Goal: Book appointment/travel/reservation: Register for event/course

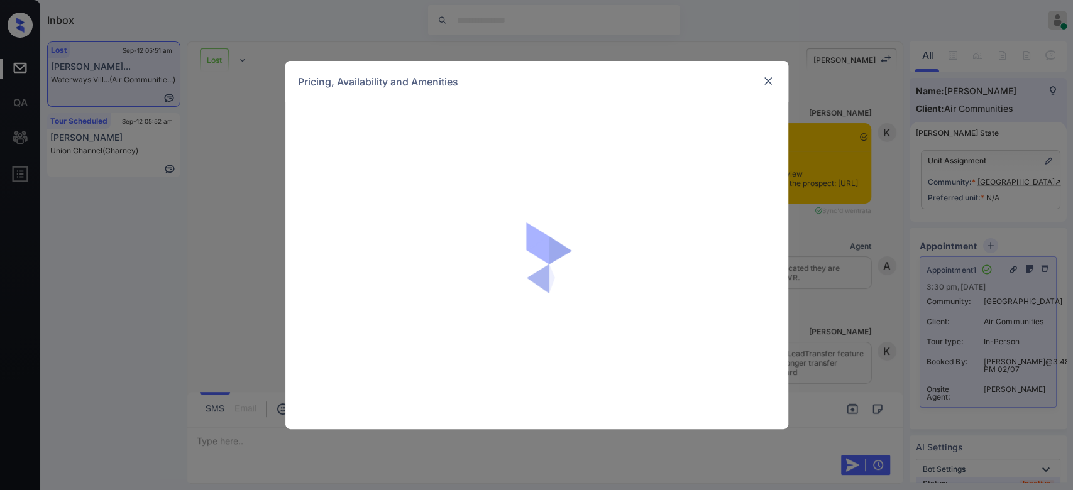
scroll to position [1157, 0]
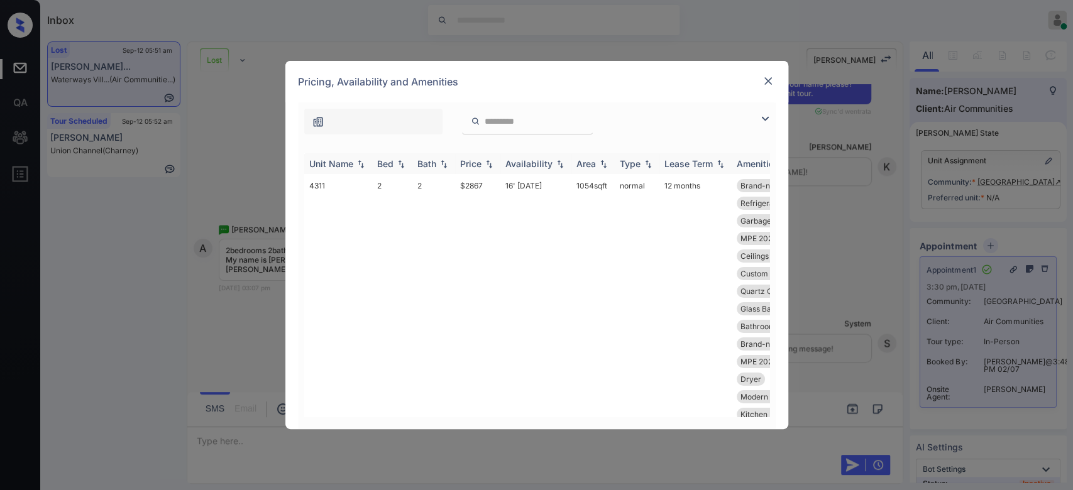
click at [477, 164] on div "Price" at bounding box center [470, 163] width 21 height 11
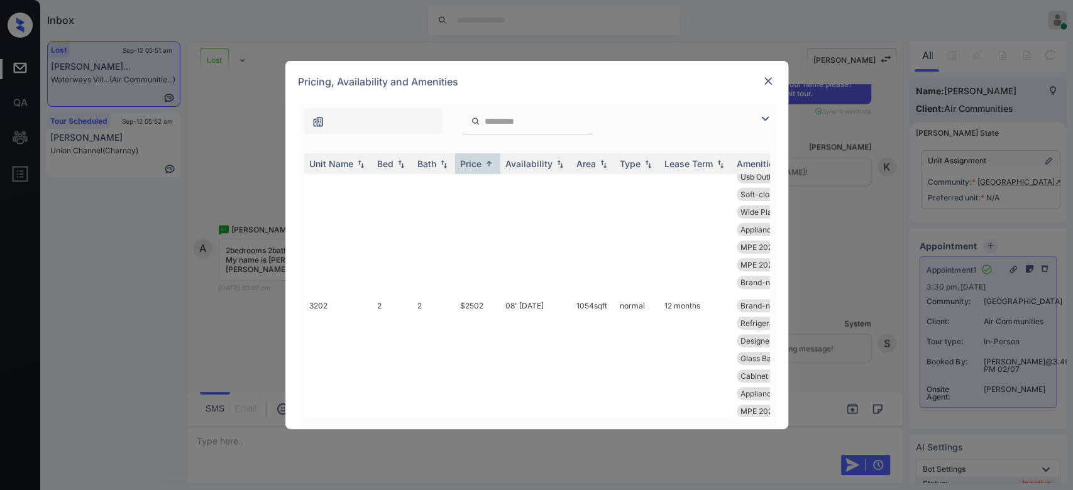
scroll to position [299, 0]
click at [478, 299] on td "$2502" at bounding box center [477, 399] width 45 height 217
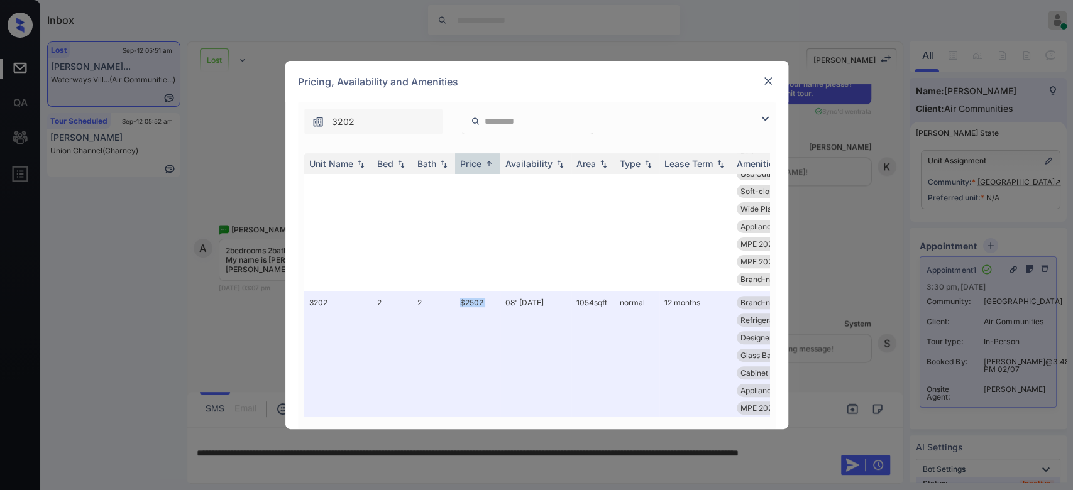
click at [768, 80] on img at bounding box center [768, 81] width 13 height 13
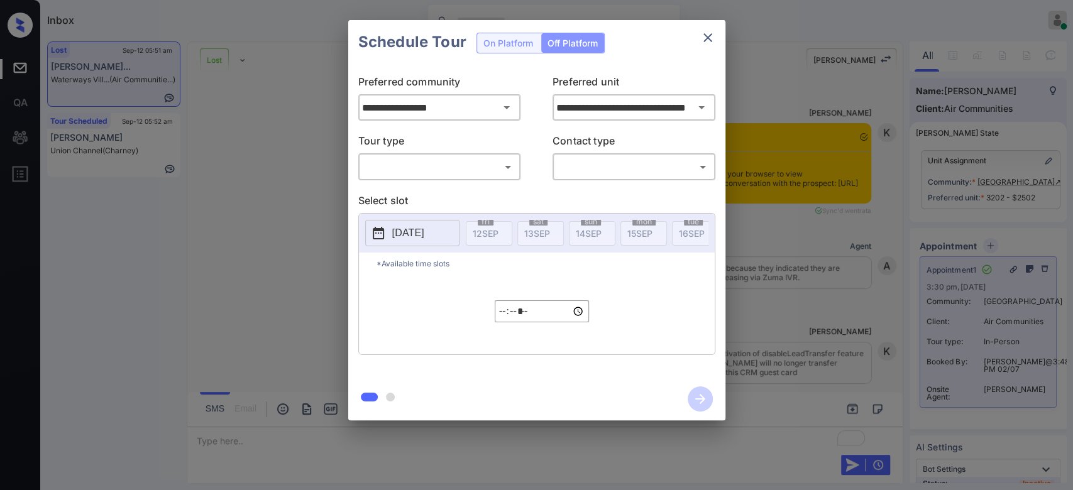
scroll to position [8016, 0]
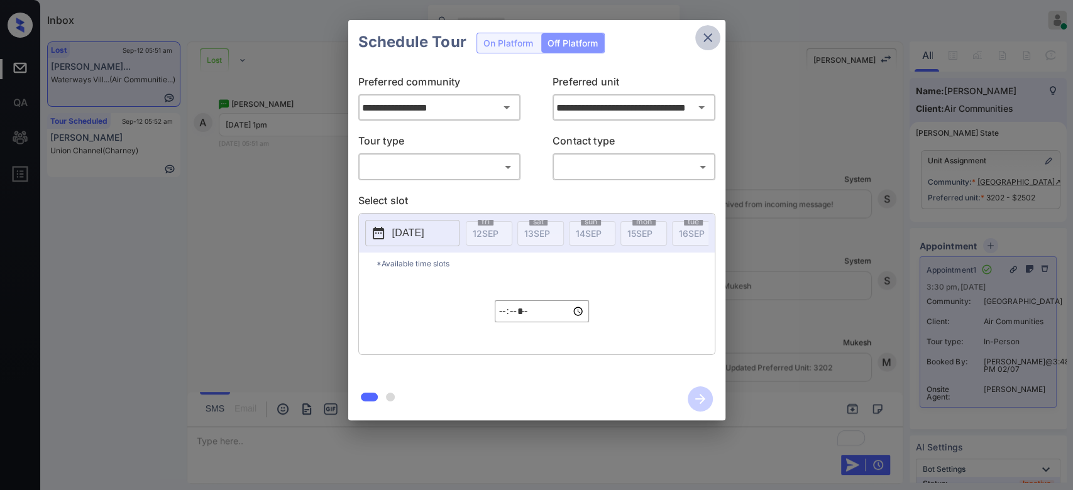
click at [706, 37] on icon "close" at bounding box center [707, 37] width 9 height 9
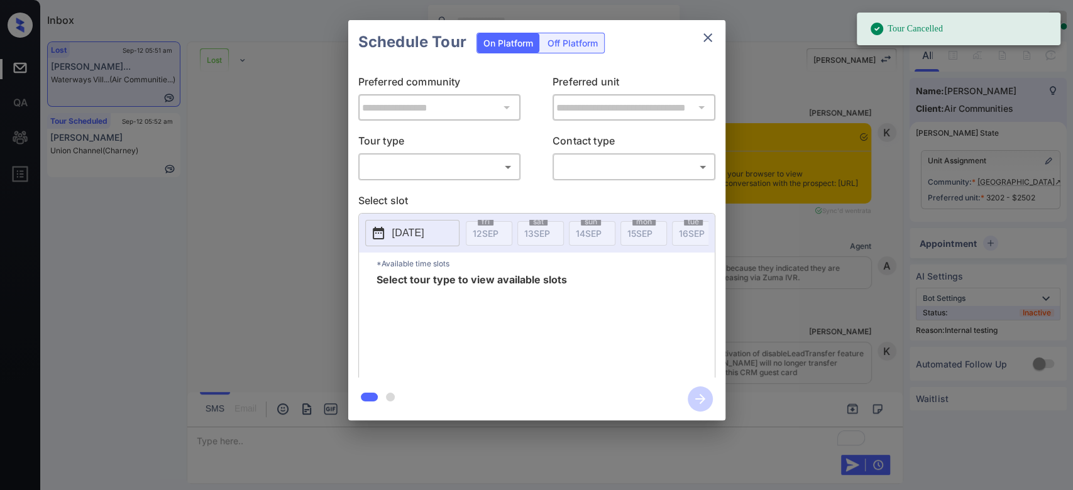
scroll to position [8185, 0]
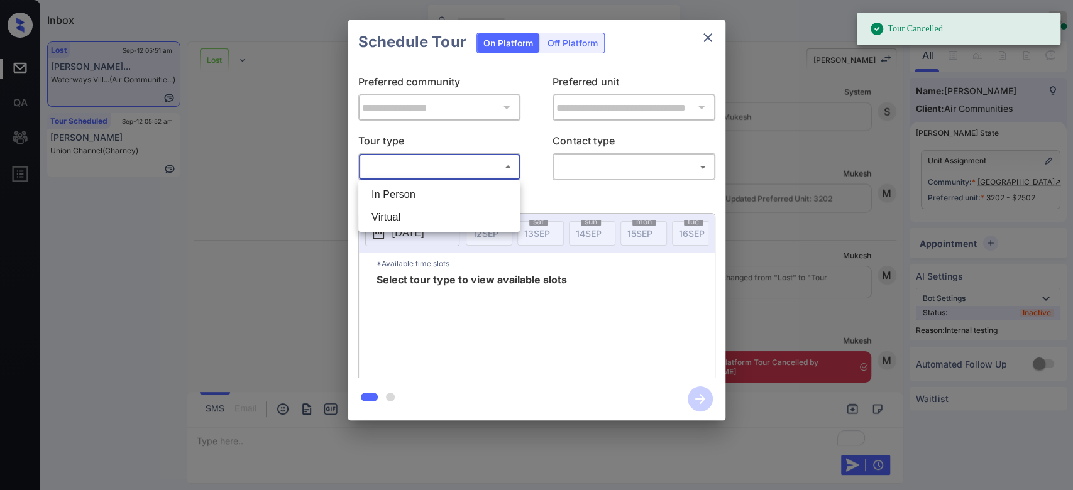
click at [486, 172] on body "Tour Cancelled Inbox Mukesh Online Set yourself offline Set yourself on break P…" at bounding box center [536, 245] width 1073 height 490
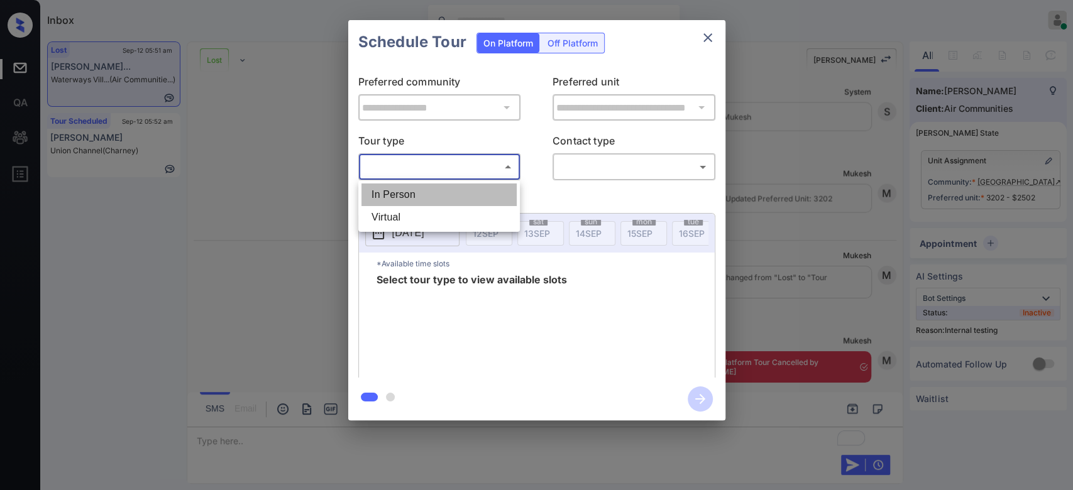
click at [415, 184] on li "In Person" at bounding box center [438, 195] width 155 height 23
type input "********"
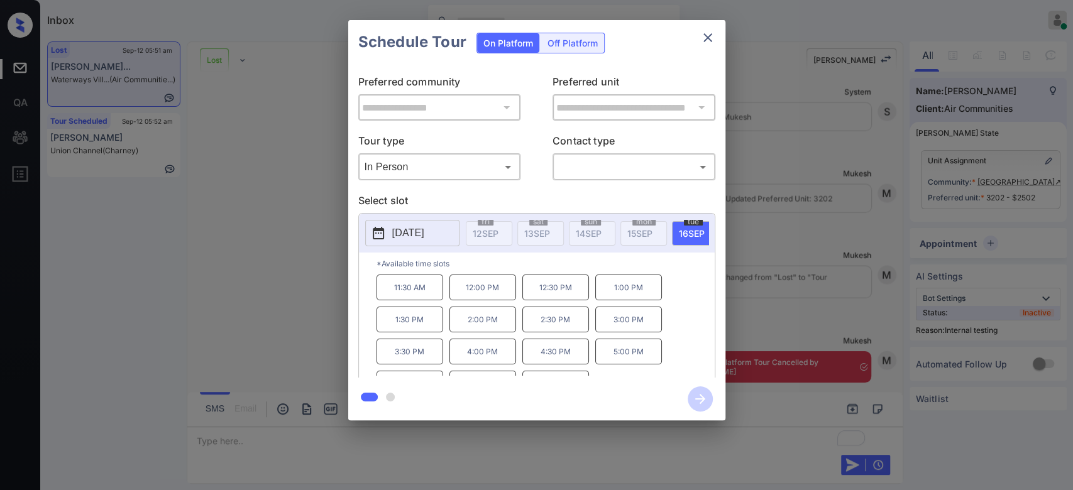
click at [421, 236] on p "2025-09-16" at bounding box center [408, 233] width 32 height 15
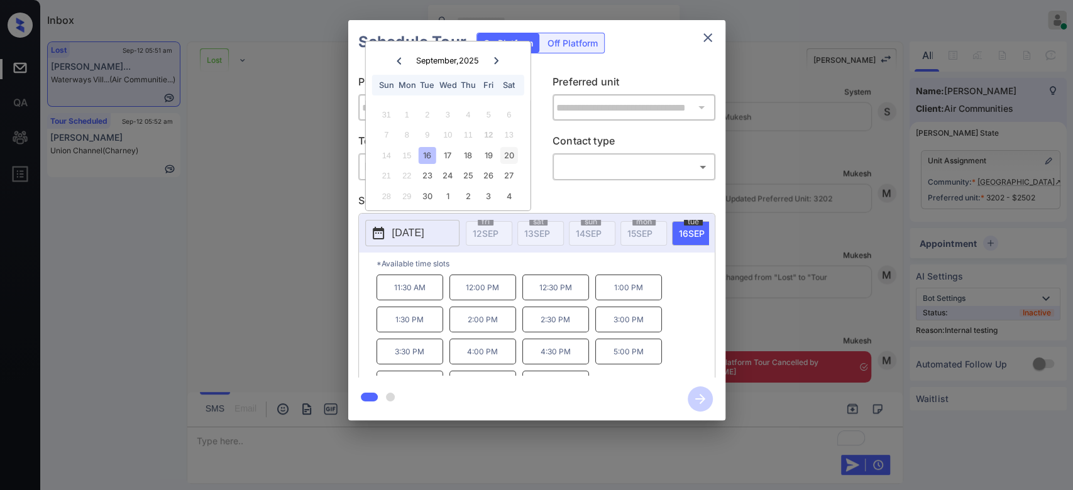
click at [510, 153] on div "20" at bounding box center [508, 155] width 17 height 17
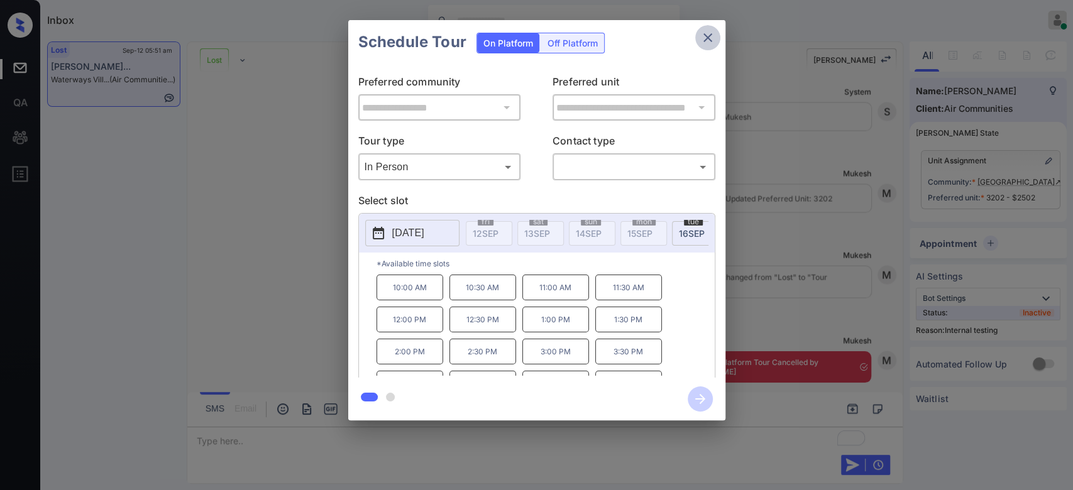
click at [709, 36] on icon "close" at bounding box center [707, 37] width 9 height 9
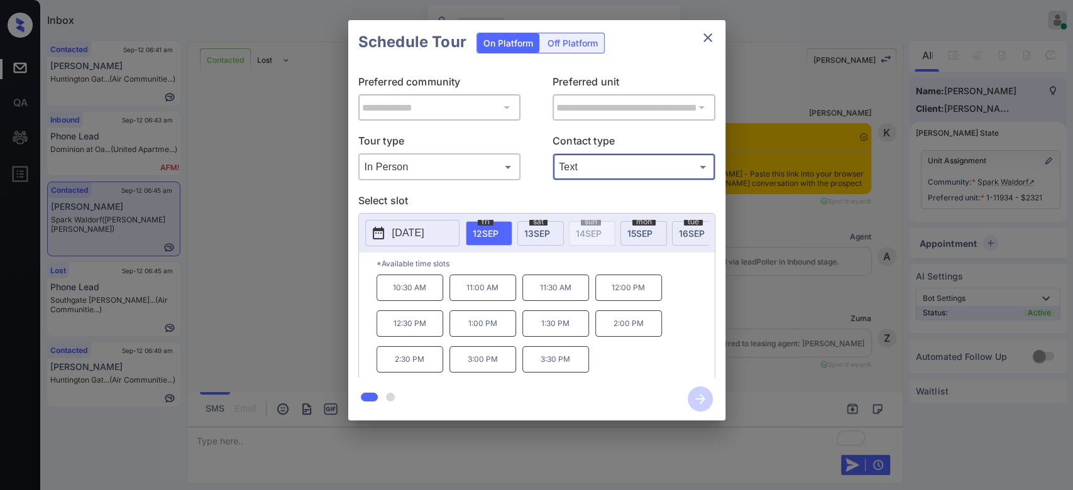
scroll to position [1619, 0]
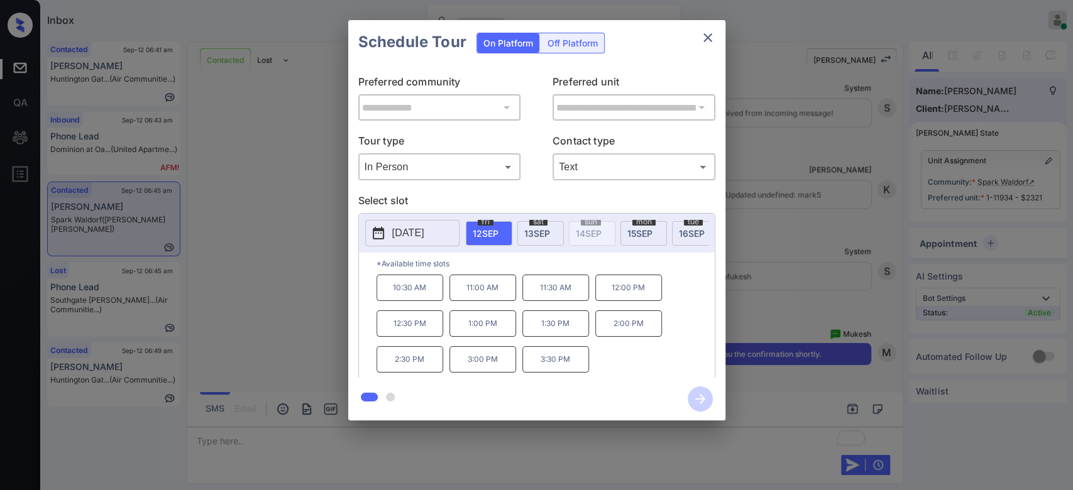
click at [633, 238] on div "mon 15 SEP" at bounding box center [643, 233] width 47 height 25
click at [402, 300] on p "9:00 AM" at bounding box center [409, 288] width 67 height 26
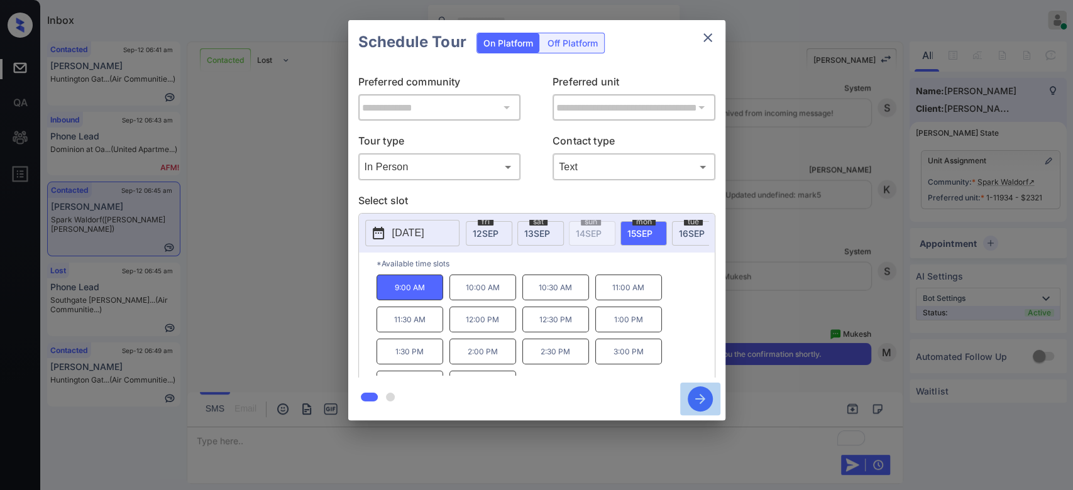
click at [694, 408] on icon "button" at bounding box center [700, 399] width 25 height 25
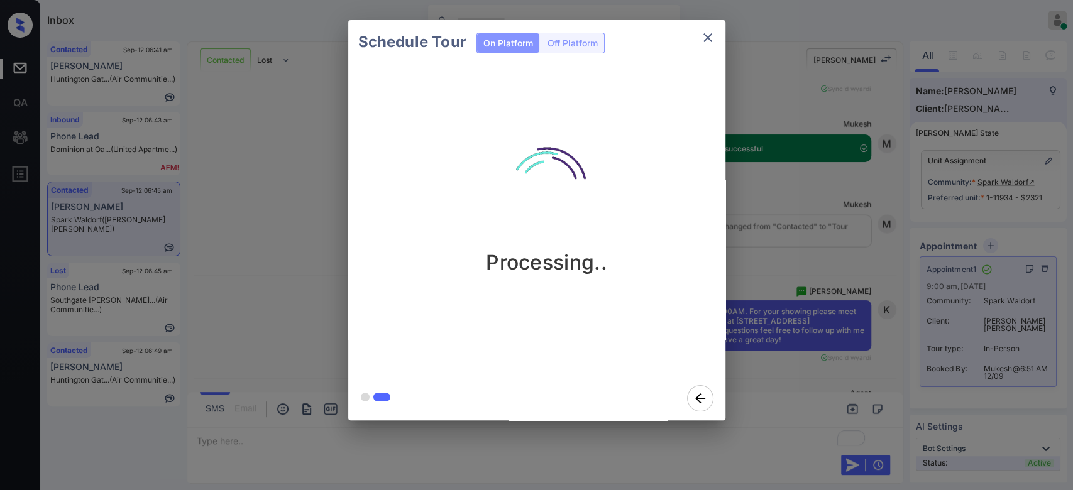
scroll to position [1968, 0]
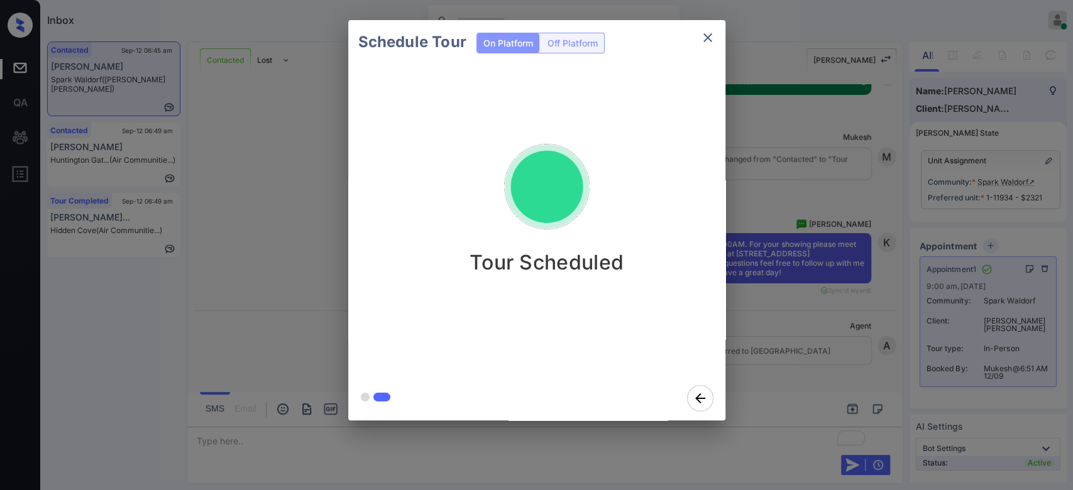
click at [805, 141] on div "Schedule Tour On Platform Off Platform Tour Scheduled" at bounding box center [536, 220] width 1073 height 441
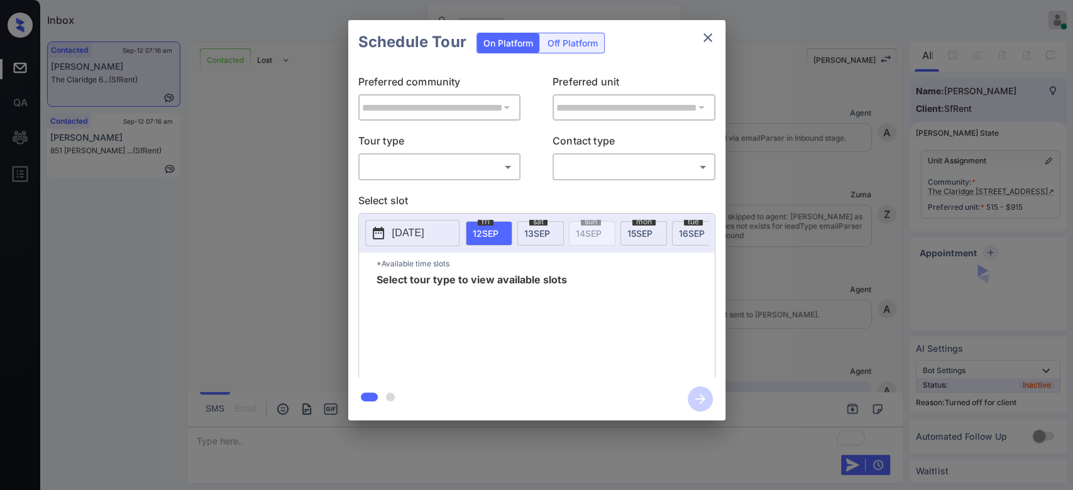
scroll to position [2380, 0]
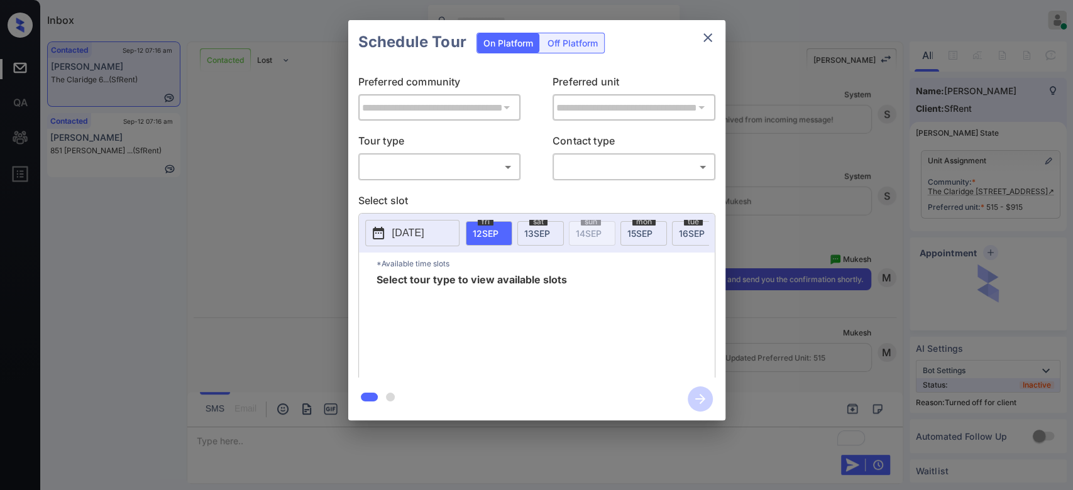
click at [568, 44] on div "Off Platform" at bounding box center [572, 42] width 63 height 19
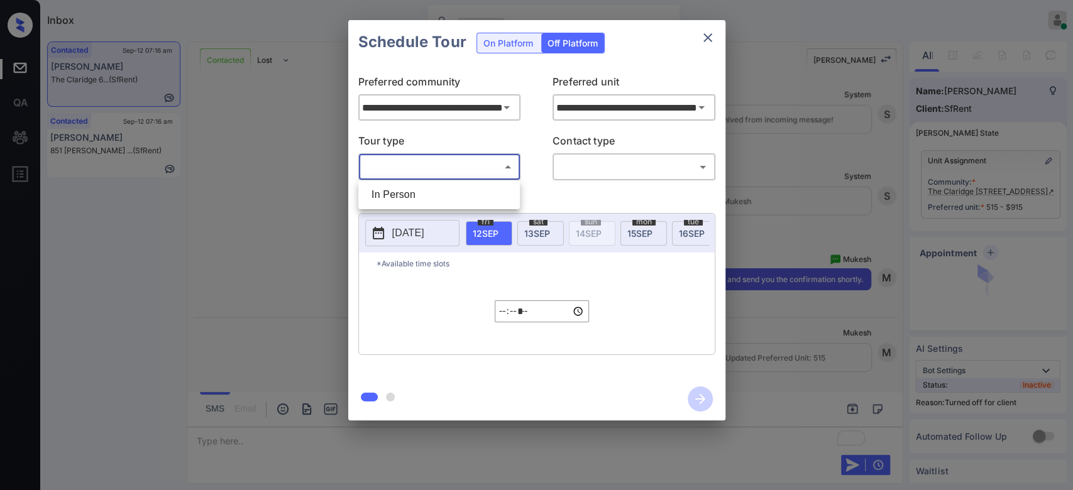
click at [463, 165] on body "Inbox Mukesh Online Set yourself offline Set yourself on break Profile Switch t…" at bounding box center [536, 245] width 1073 height 490
click at [407, 193] on li "In Person" at bounding box center [438, 195] width 155 height 23
type input "********"
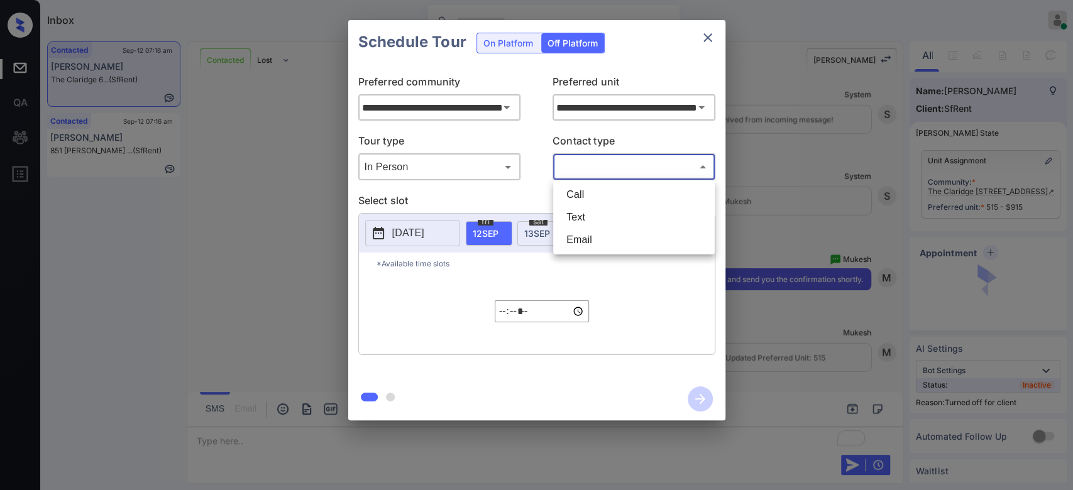
drag, startPoint x: 571, startPoint y: 163, endPoint x: 574, endPoint y: 214, distance: 50.4
click at [574, 214] on body "Inbox Mukesh Online Set yourself offline Set yourself on break Profile Switch t…" at bounding box center [536, 245] width 1073 height 490
click at [574, 214] on li "Text" at bounding box center [633, 217] width 155 height 23
type input "****"
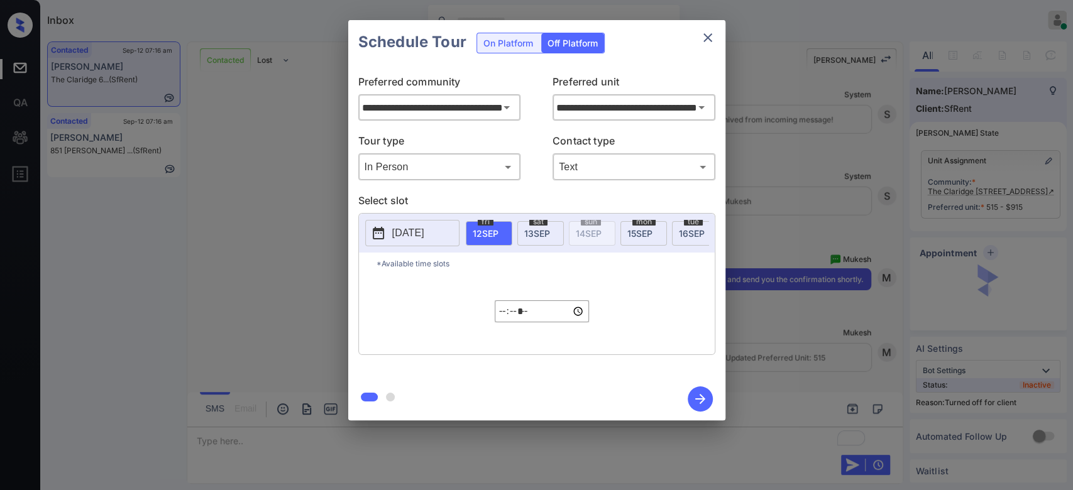
click at [639, 241] on div "mon 15 SEP" at bounding box center [643, 233] width 47 height 25
click at [517, 322] on input "*****" at bounding box center [542, 311] width 94 height 22
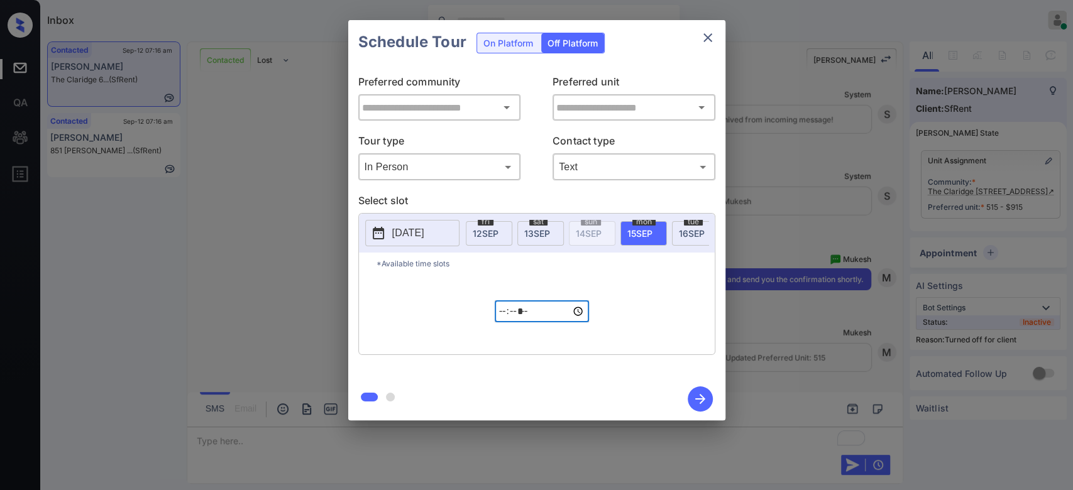
click at [517, 322] on input "*****" at bounding box center [542, 311] width 94 height 22
type input "*****"
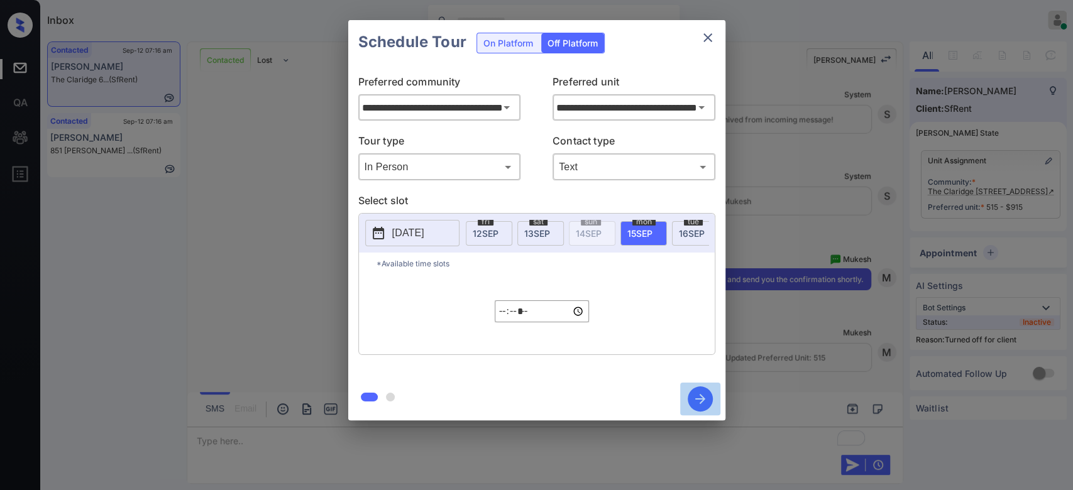
click at [700, 398] on icon "button" at bounding box center [700, 399] width 25 height 25
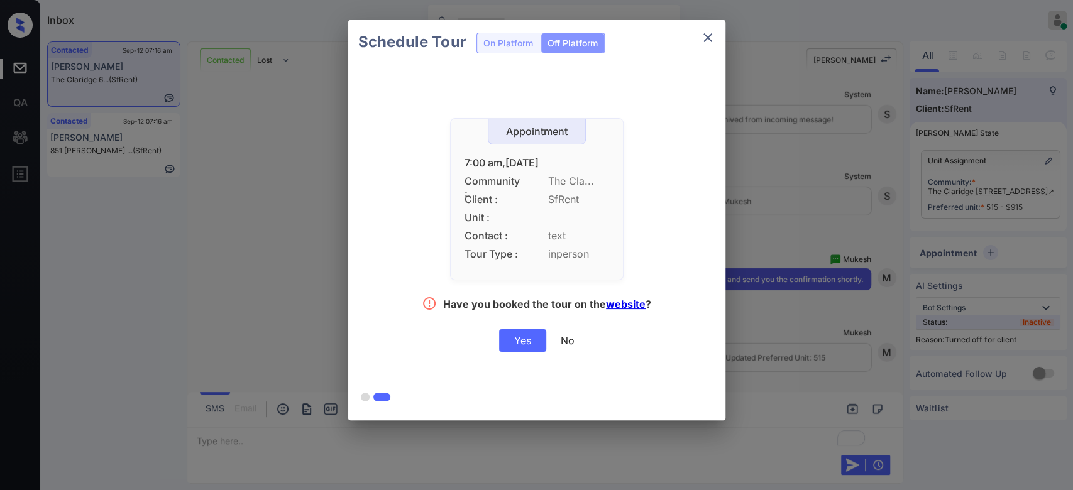
click at [533, 338] on div "Yes" at bounding box center [522, 340] width 47 height 23
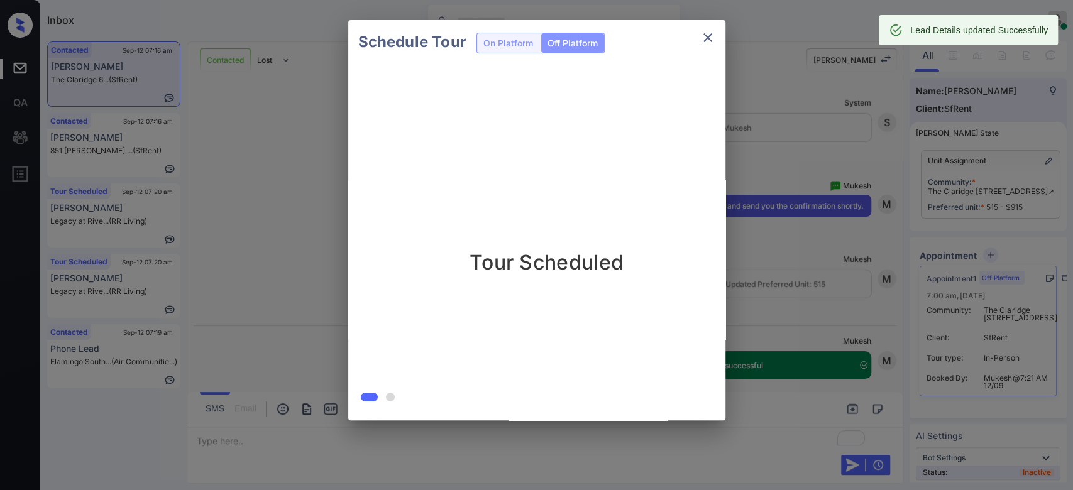
scroll to position [2461, 0]
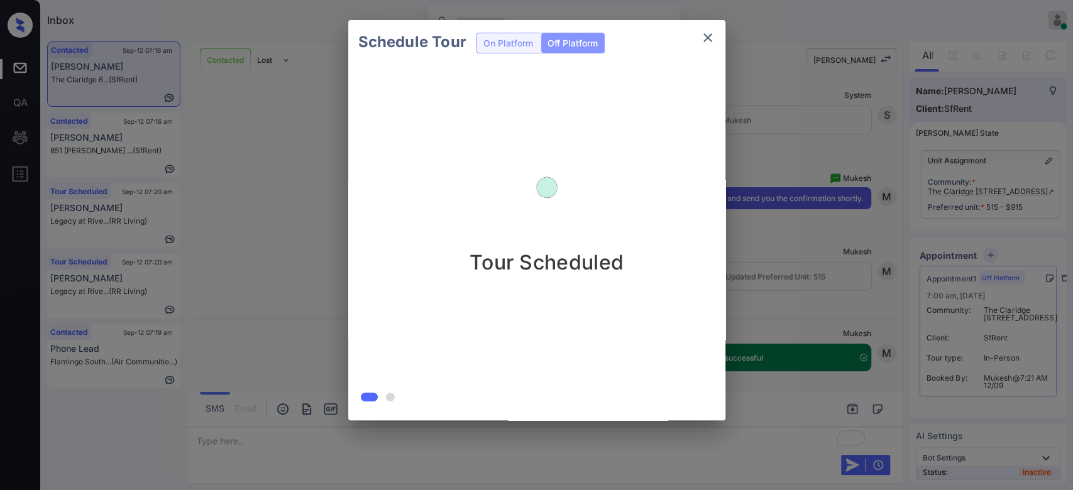
click at [744, 155] on div "Schedule Tour On Platform Off Platform Tour Scheduled" at bounding box center [536, 220] width 1073 height 441
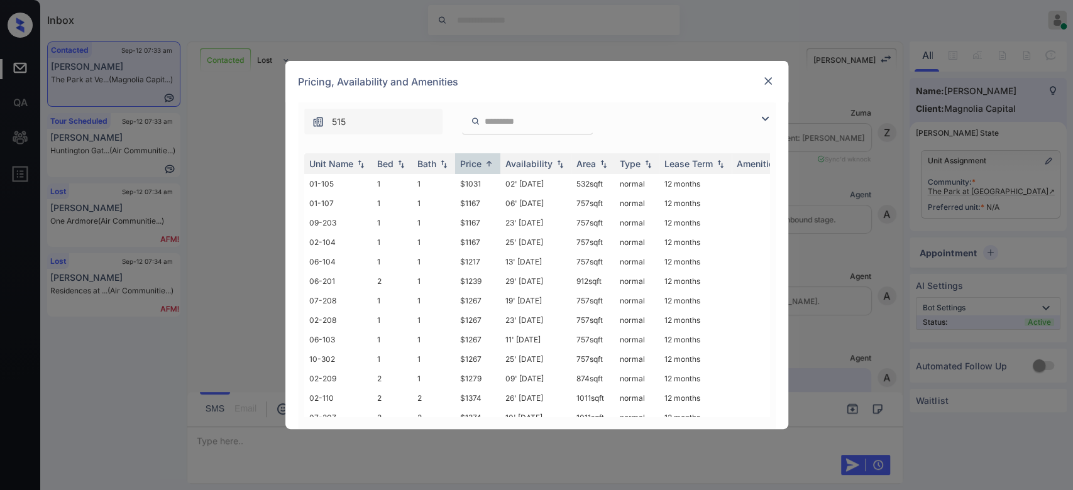
scroll to position [523, 0]
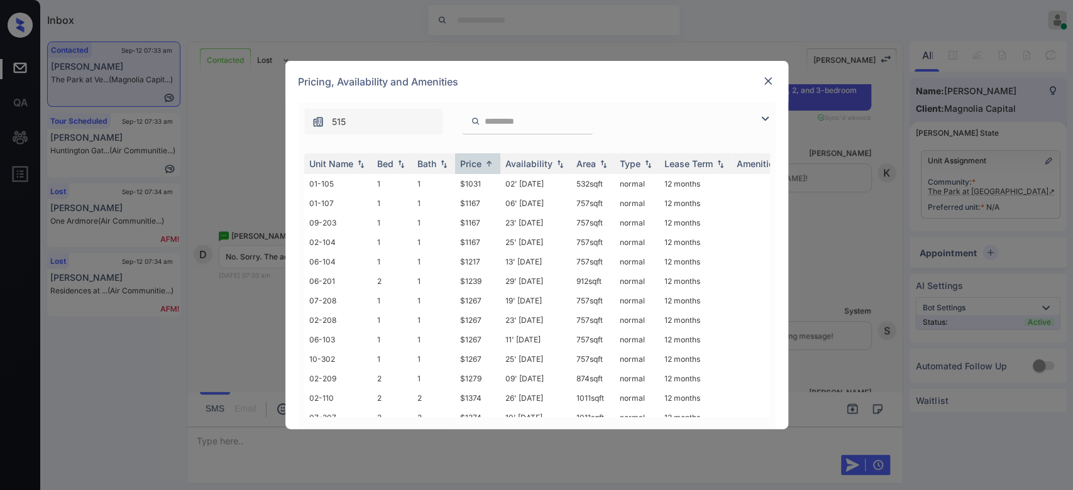
click at [764, 78] on img at bounding box center [768, 81] width 13 height 13
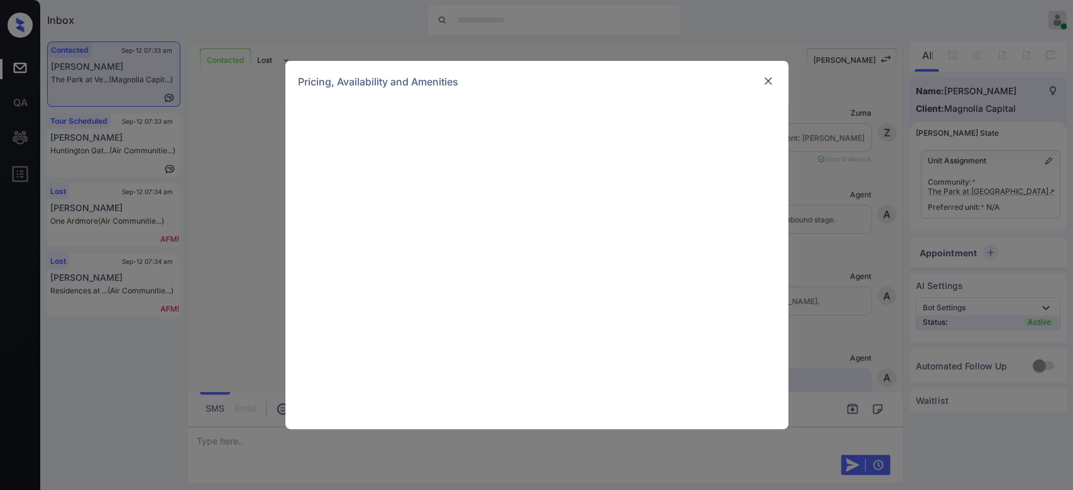
scroll to position [930, 0]
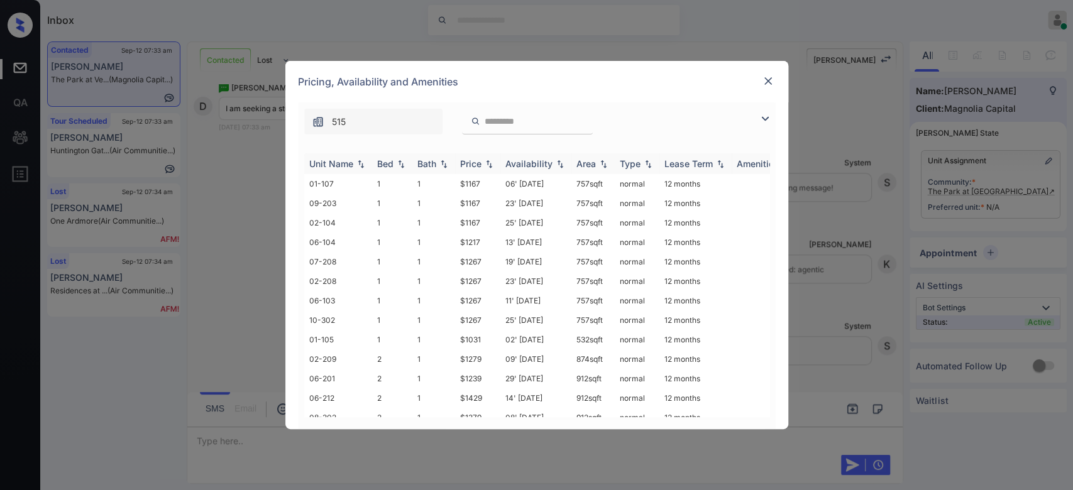
click at [473, 163] on div "Price" at bounding box center [470, 163] width 21 height 11
click at [478, 185] on td "$1031" at bounding box center [477, 183] width 45 height 19
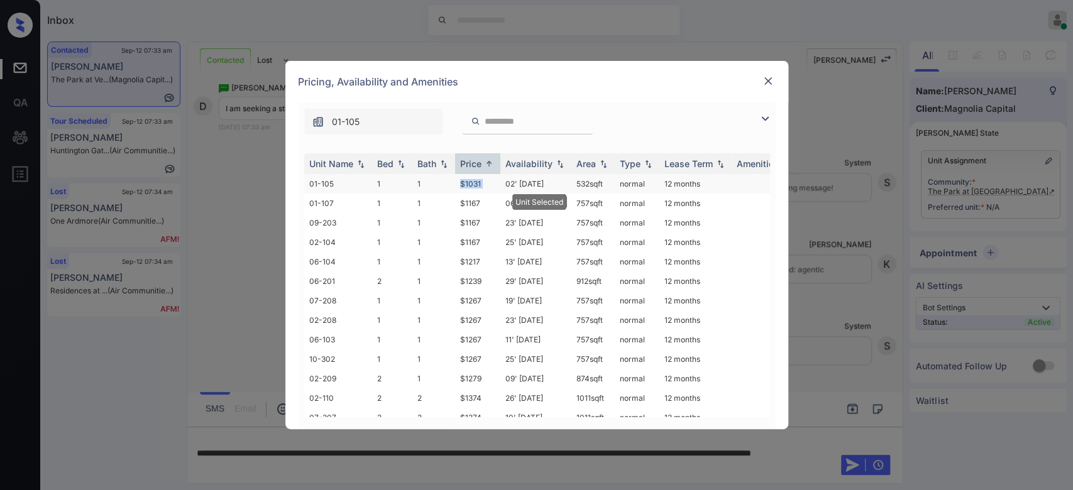
click at [478, 185] on td "$1031" at bounding box center [477, 183] width 45 height 19
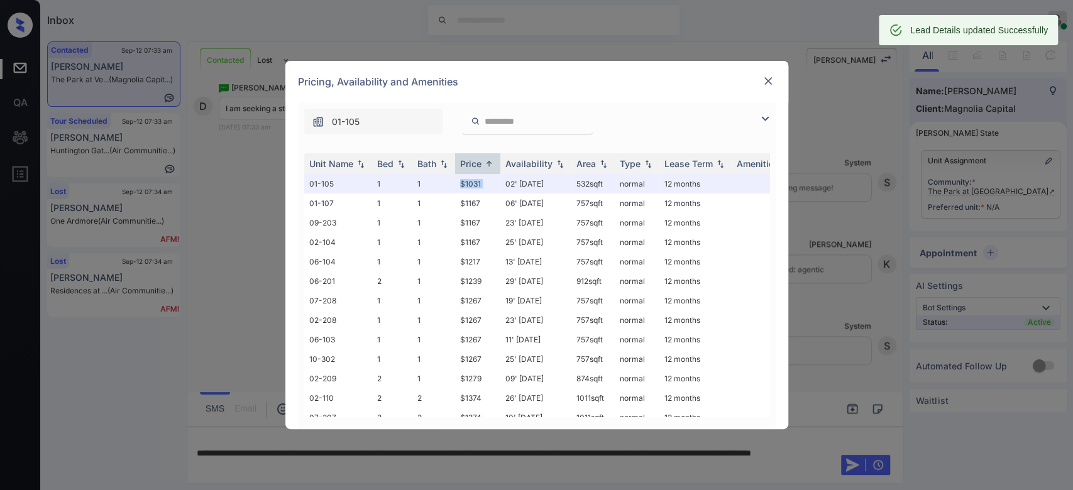
click at [770, 80] on img at bounding box center [768, 81] width 13 height 13
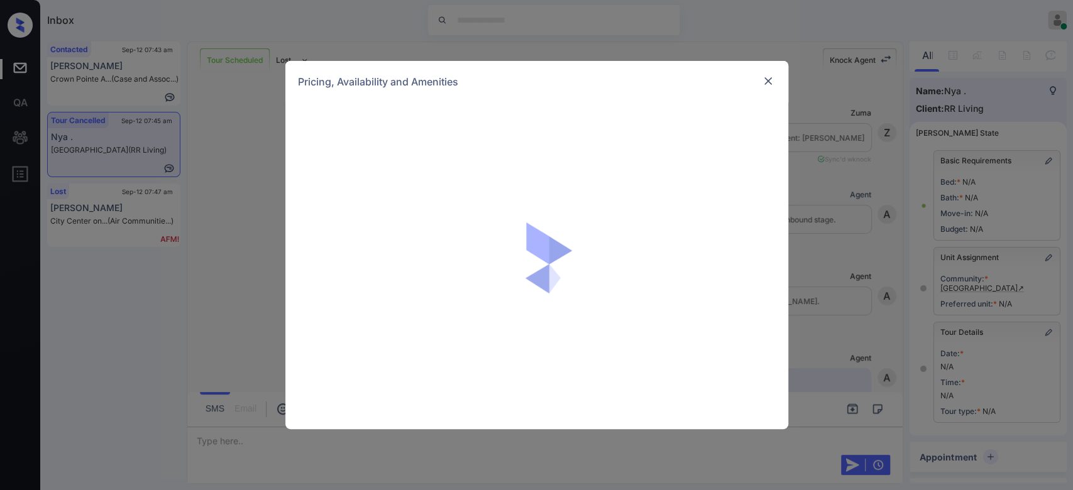
scroll to position [1825, 0]
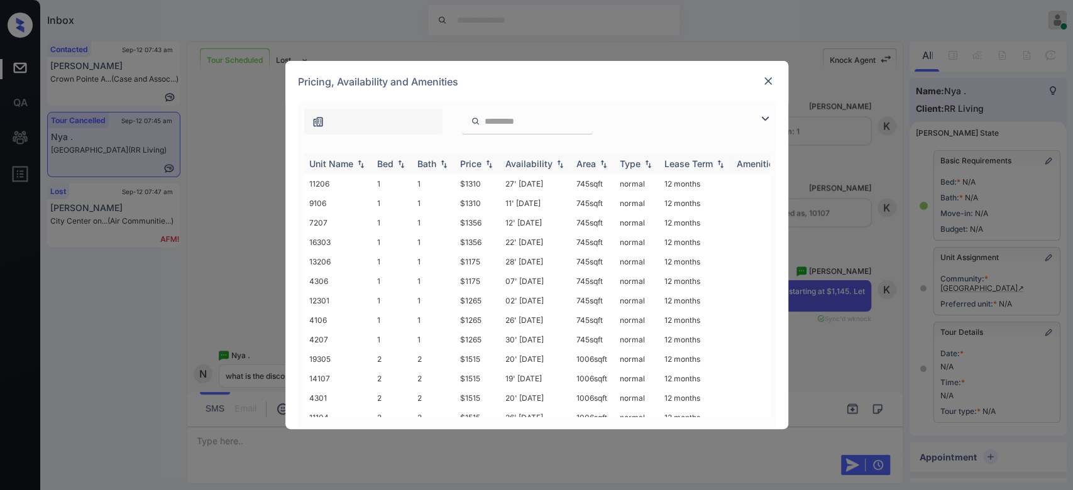
click at [473, 163] on div "Price" at bounding box center [470, 163] width 21 height 11
click at [474, 183] on td "$1175" at bounding box center [477, 183] width 45 height 19
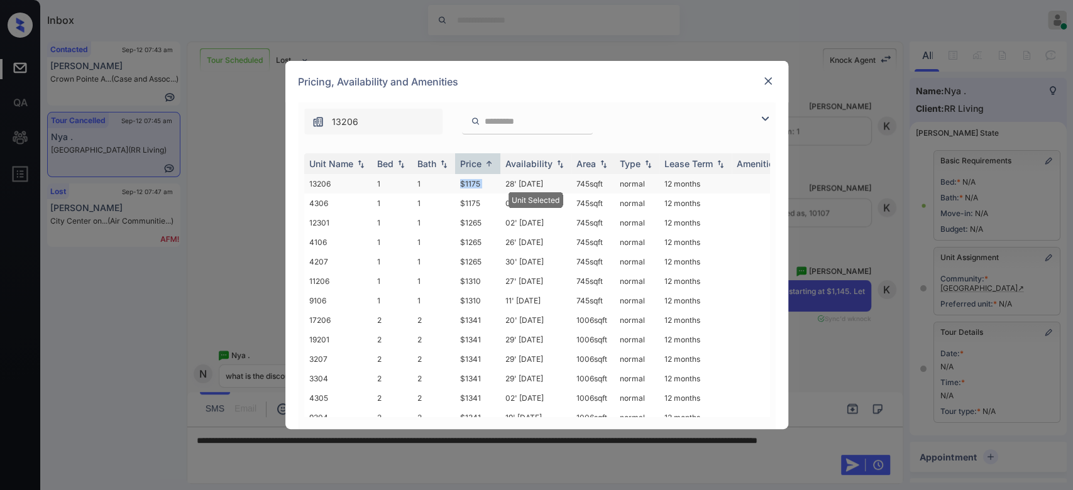
click at [474, 183] on td "$1175" at bounding box center [477, 183] width 45 height 19
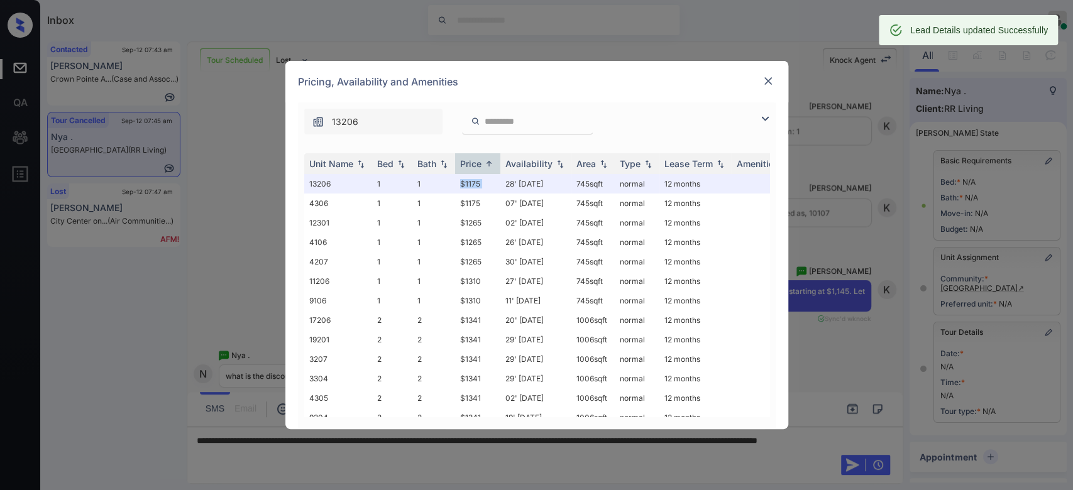
click at [766, 84] on img at bounding box center [768, 81] width 13 height 13
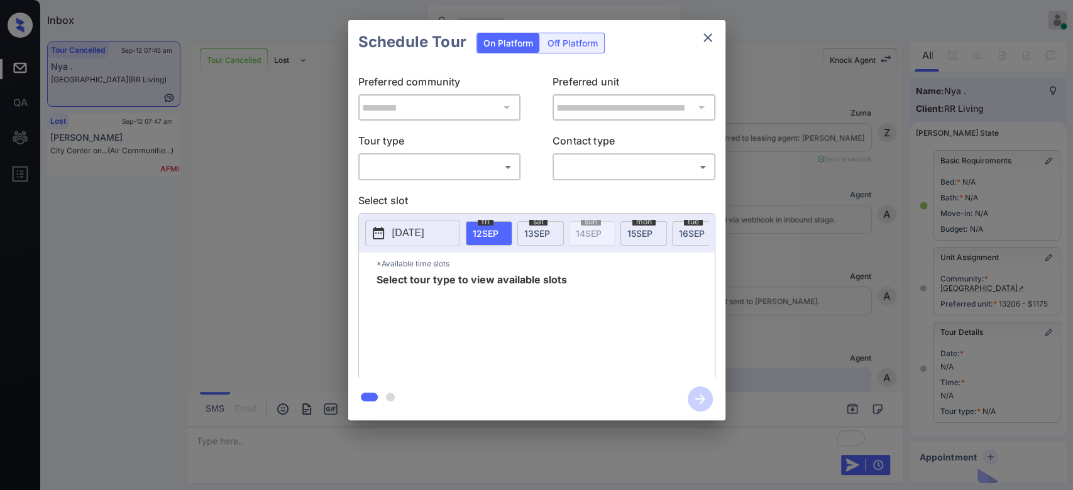
scroll to position [10061, 0]
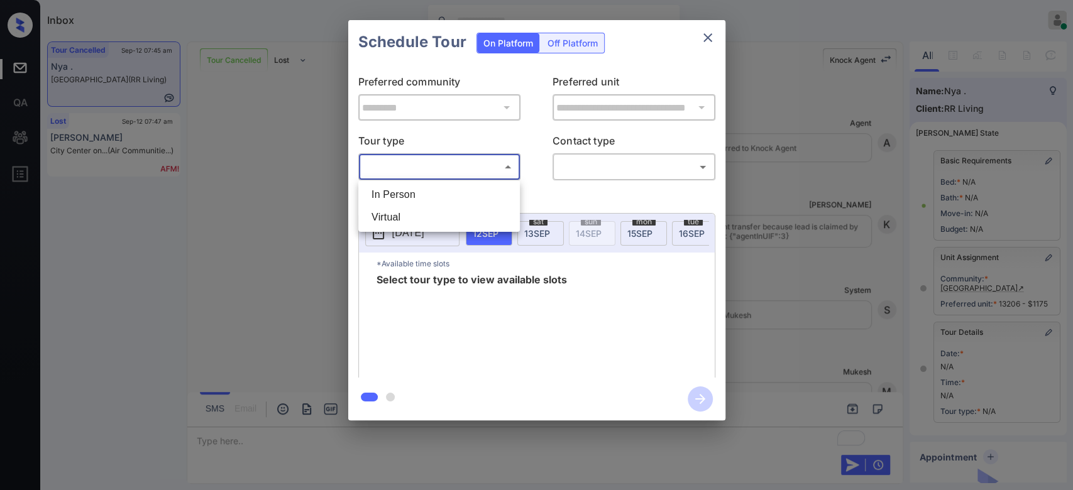
click at [473, 161] on body "Inbox Mukesh Online Set yourself offline Set yourself on break Profile Switch t…" at bounding box center [536, 245] width 1073 height 490
click at [442, 189] on li "In Person" at bounding box center [438, 195] width 155 height 23
type input "********"
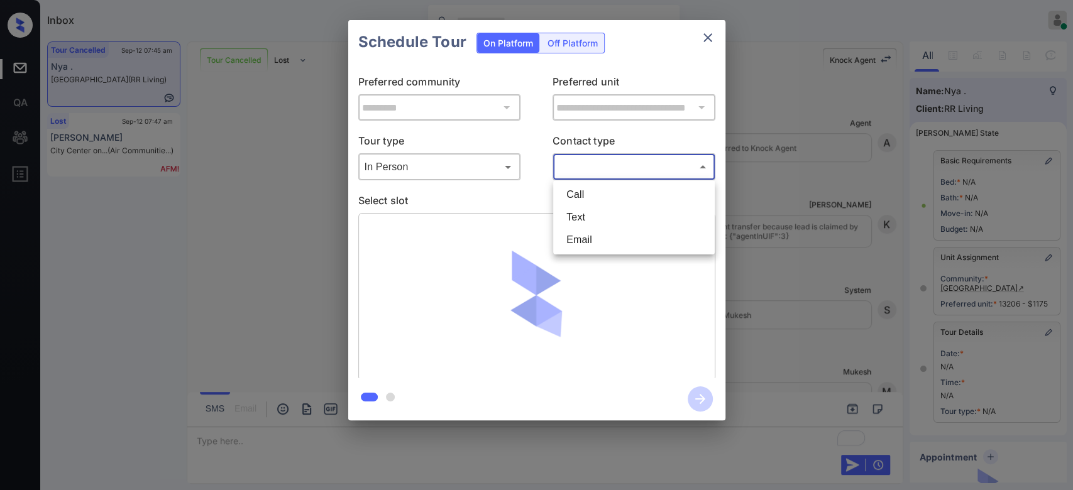
click at [613, 158] on body "Inbox Mukesh Online Set yourself offline Set yourself on break Profile Switch t…" at bounding box center [536, 245] width 1073 height 490
click at [585, 223] on li "Text" at bounding box center [633, 217] width 155 height 23
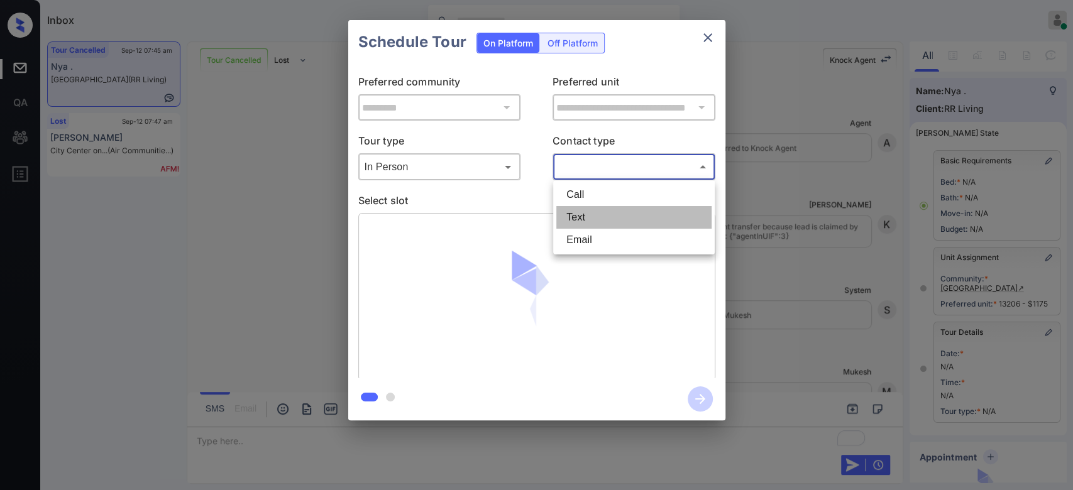
type input "****"
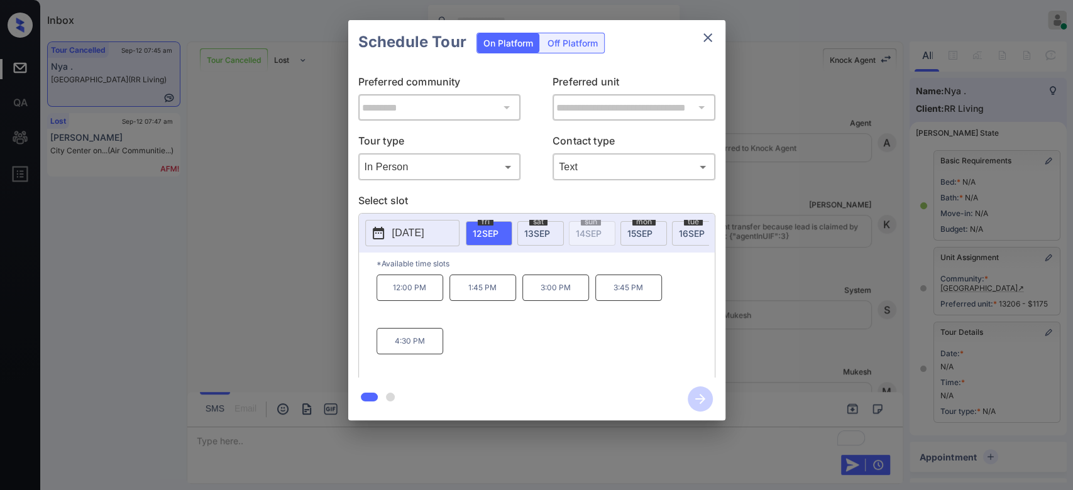
click at [523, 241] on div "sat 13 SEP" at bounding box center [540, 233] width 47 height 25
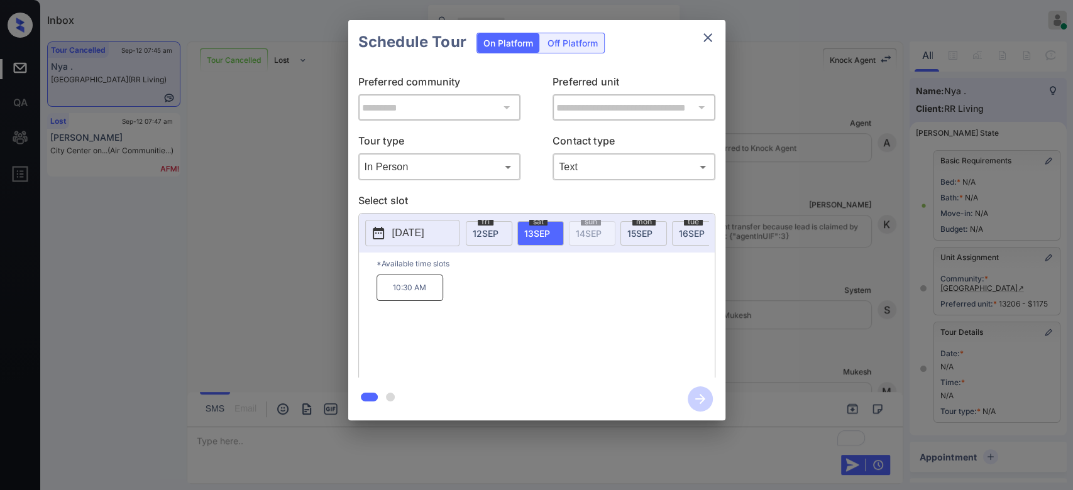
click at [310, 299] on div "**********" at bounding box center [536, 220] width 1073 height 441
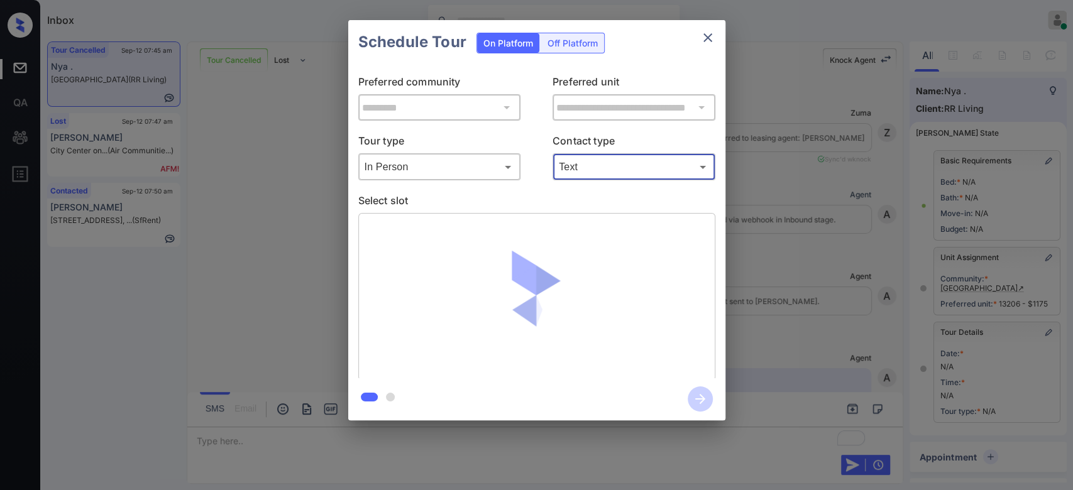
scroll to position [10136, 0]
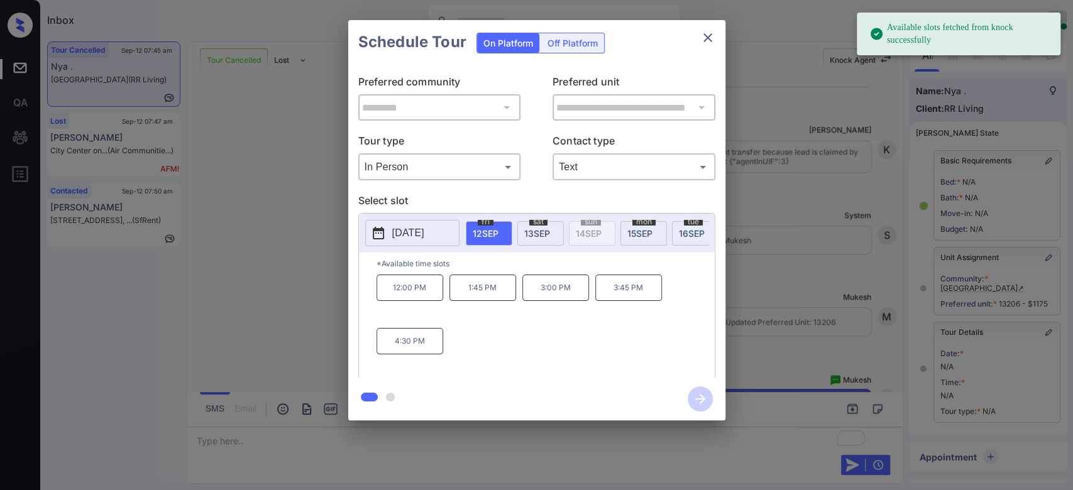
click at [532, 239] on div "sat 13 SEP" at bounding box center [540, 233] width 47 height 25
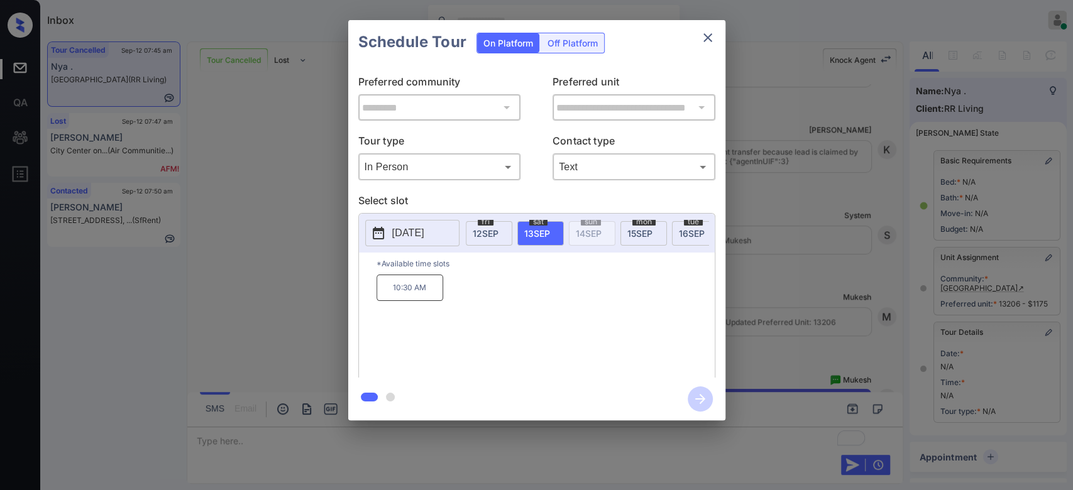
click at [411, 301] on p "10:30 AM" at bounding box center [409, 288] width 67 height 26
click at [705, 402] on icon "button" at bounding box center [700, 399] width 25 height 25
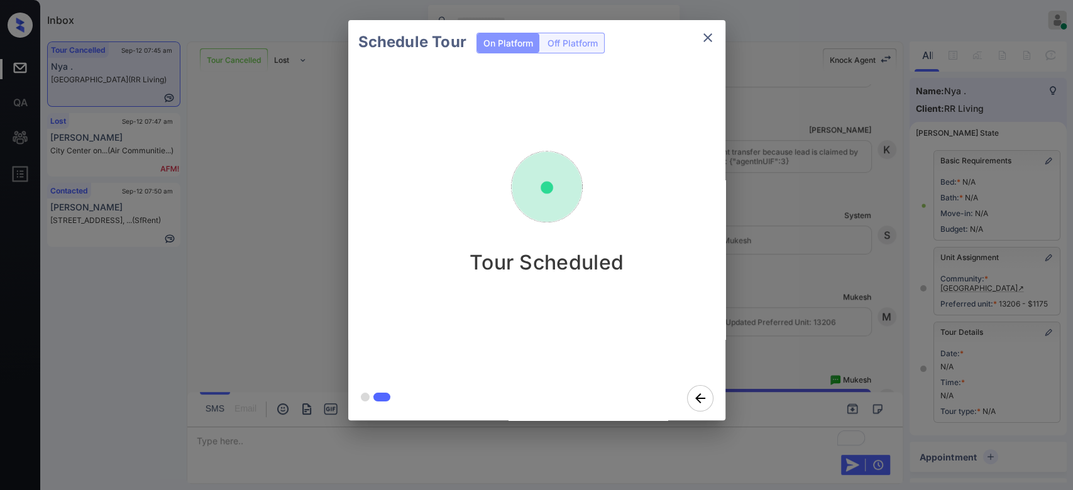
click at [767, 187] on div "Schedule Tour On Platform Off Platform Tour Scheduled" at bounding box center [536, 220] width 1073 height 441
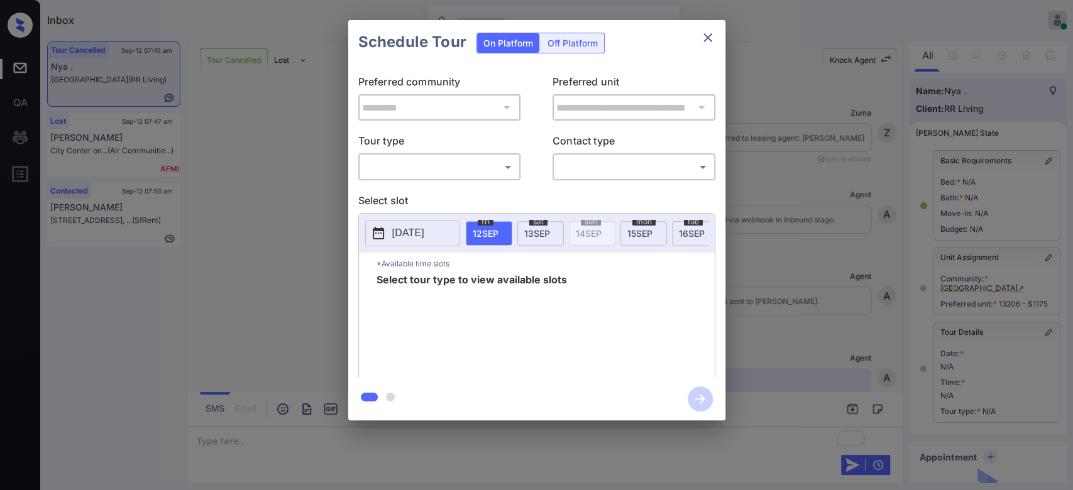
scroll to position [10542, 0]
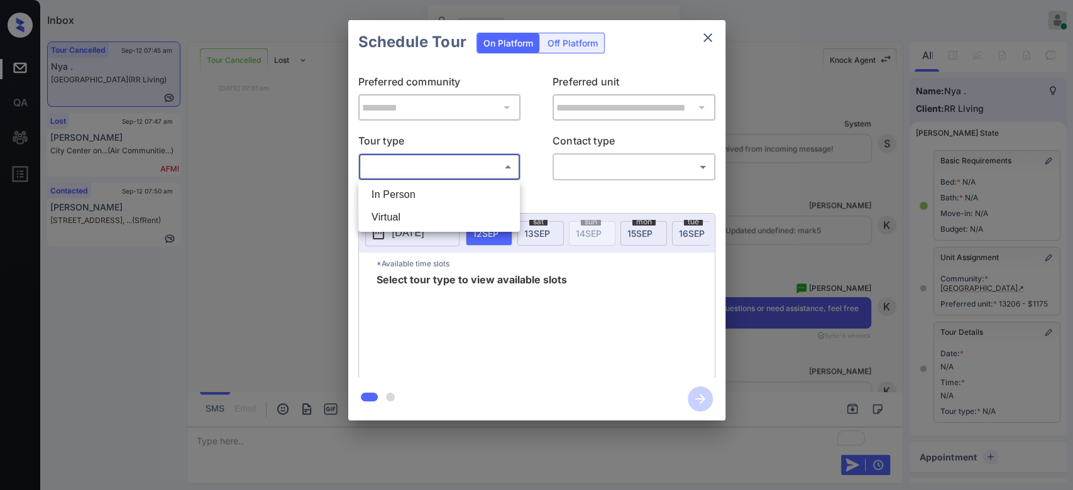
click at [498, 162] on body "Inbox Mukesh Online Set yourself offline Set yourself on break Profile Switch t…" at bounding box center [536, 245] width 1073 height 490
click at [412, 202] on li "In Person" at bounding box center [438, 195] width 155 height 23
type input "********"
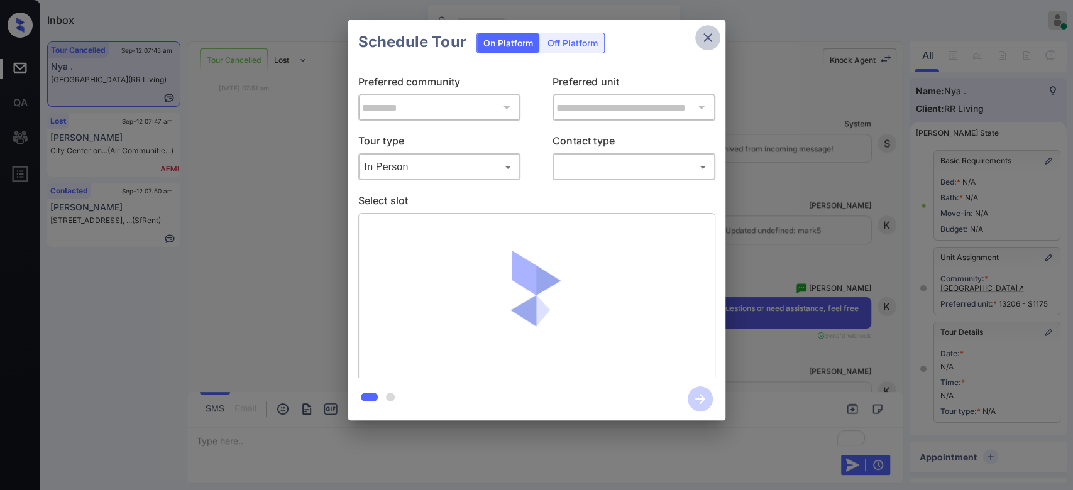
click at [704, 42] on icon "close" at bounding box center [707, 37] width 15 height 15
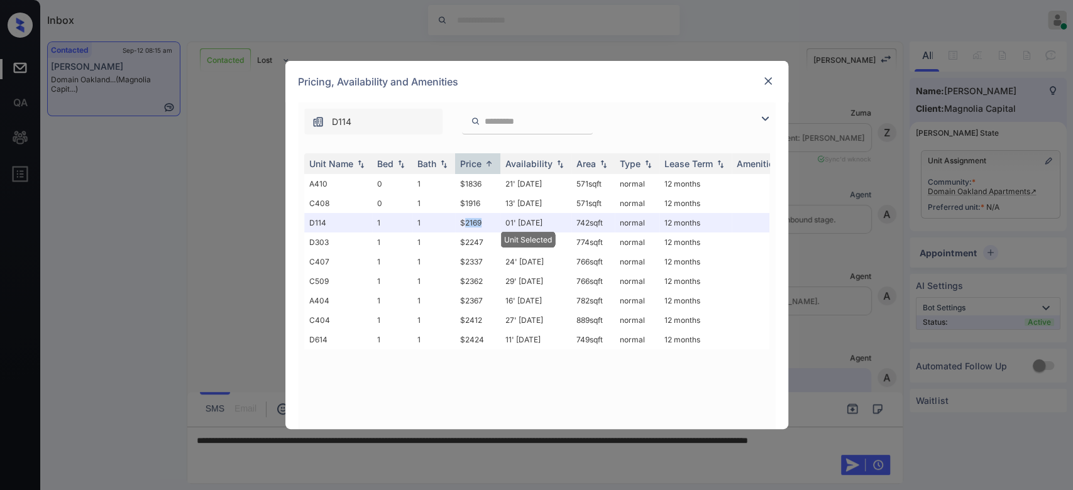
scroll to position [1763, 0]
click at [769, 80] on img at bounding box center [768, 81] width 13 height 13
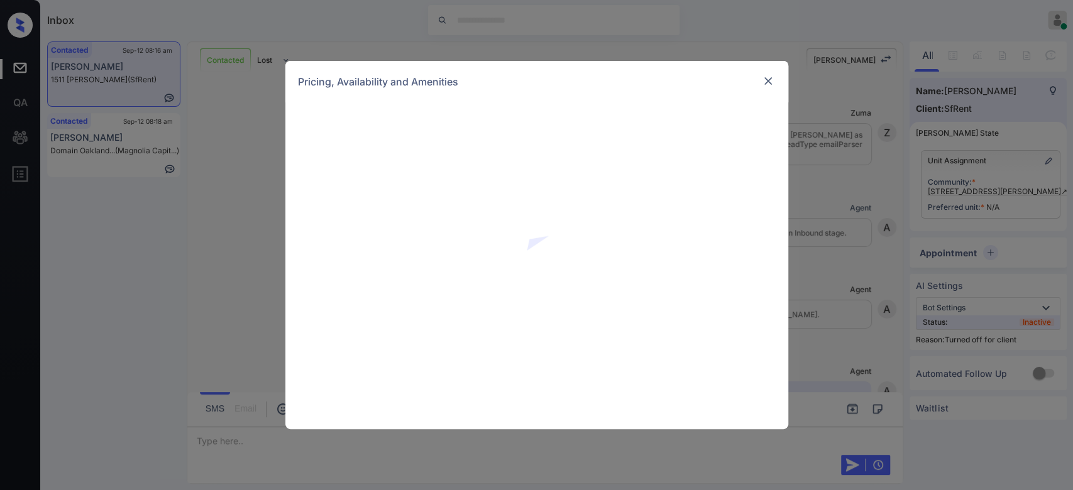
scroll to position [3833, 0]
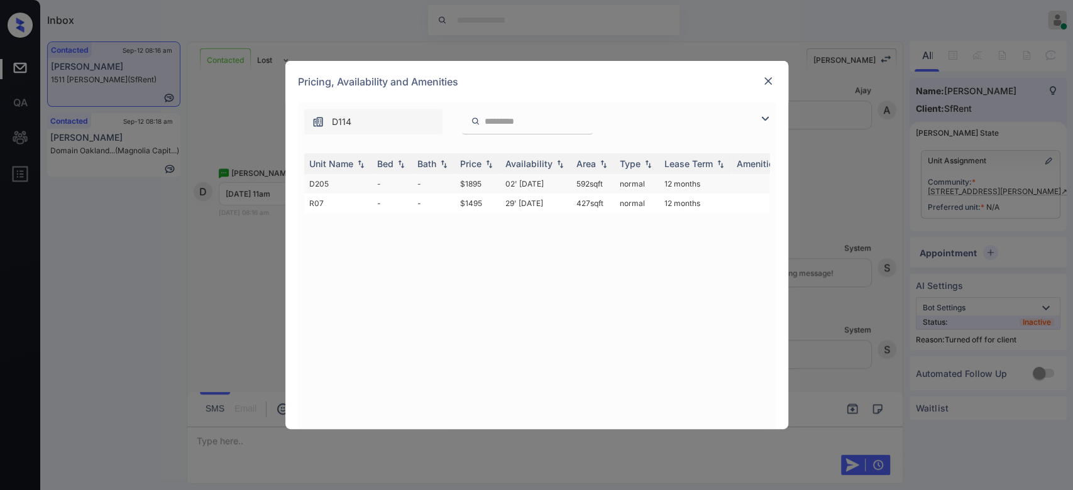
click at [470, 181] on td "$1895" at bounding box center [477, 183] width 45 height 19
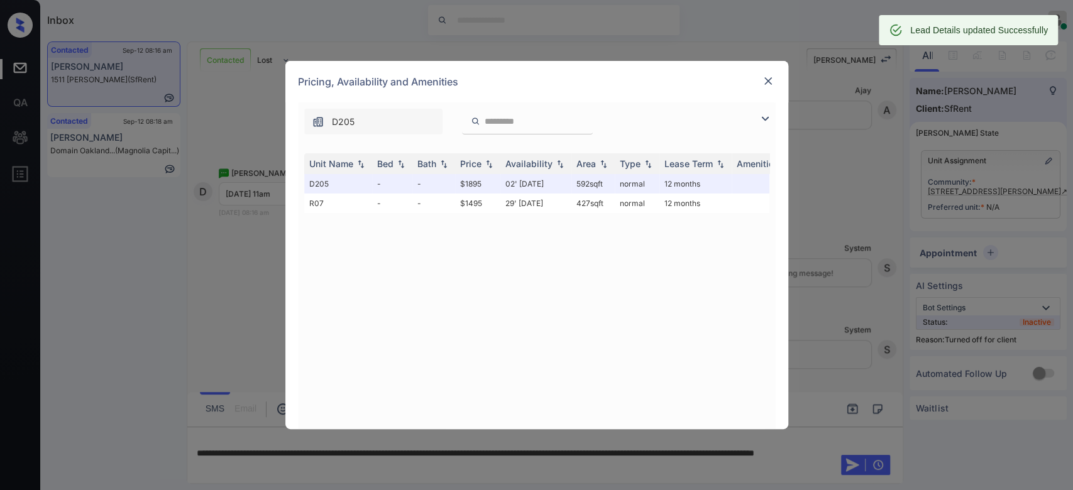
click at [766, 74] on div at bounding box center [768, 81] width 15 height 15
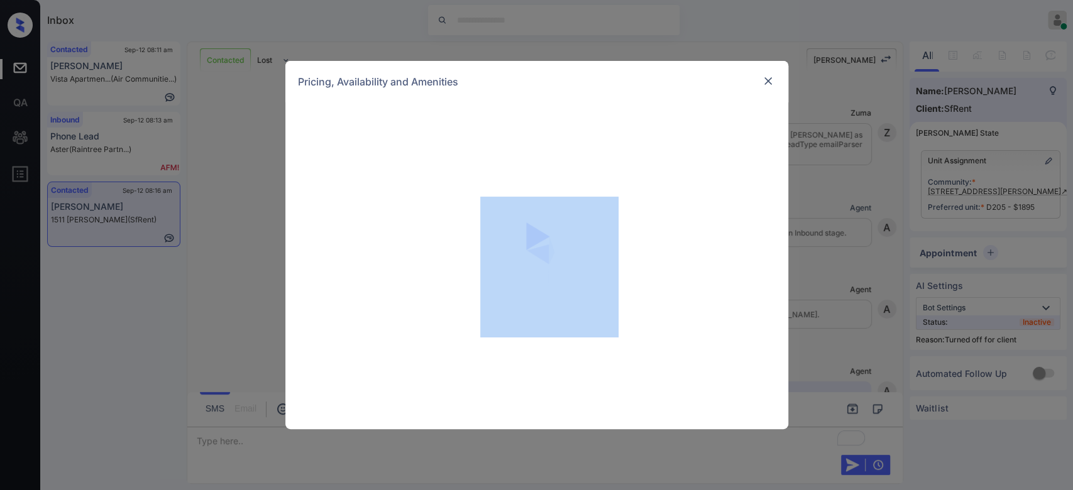
scroll to position [3833, 0]
click at [765, 86] on img at bounding box center [768, 81] width 13 height 13
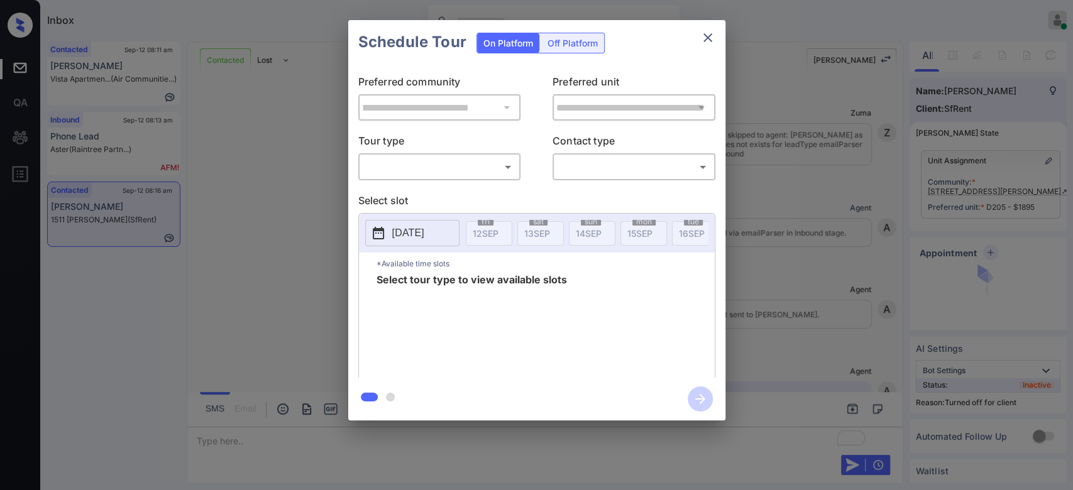
scroll to position [3833, 0]
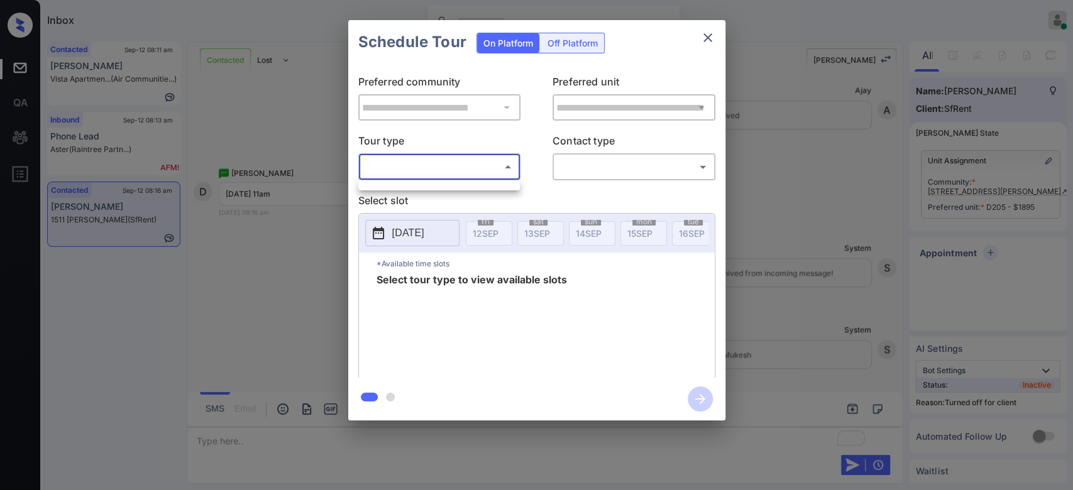
click at [469, 163] on body "Inbox Mukesh Online Set yourself offline Set yourself on break Profile Switch t…" at bounding box center [536, 245] width 1073 height 490
click at [419, 182] on ul at bounding box center [439, 183] width 162 height 6
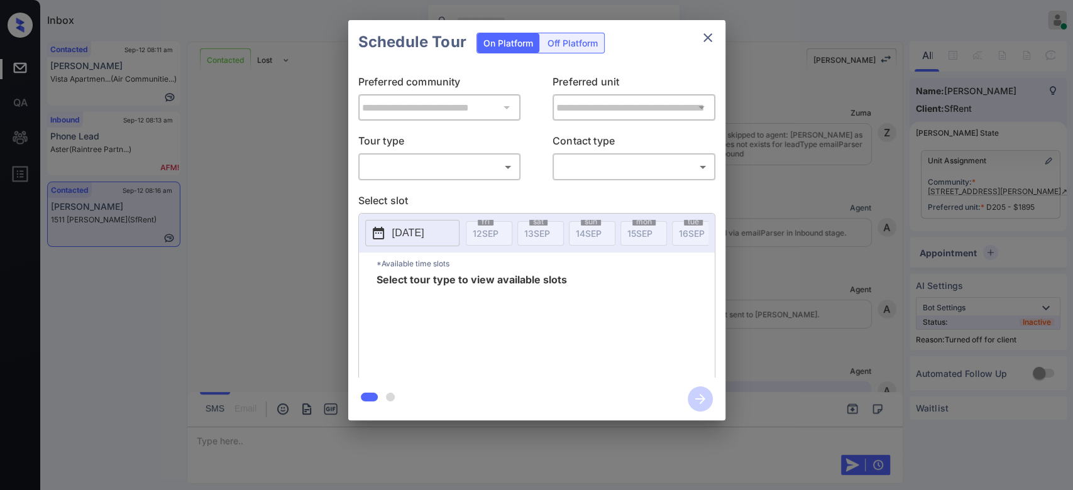
scroll to position [3914, 0]
click at [578, 42] on div "Off Platform" at bounding box center [572, 42] width 63 height 19
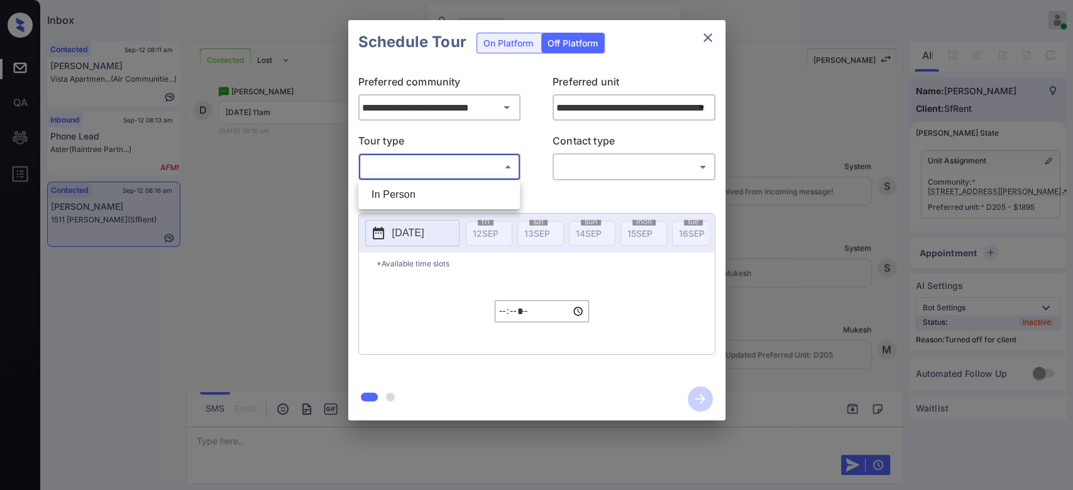
click at [481, 163] on body "Inbox Mukesh Online Set yourself offline Set yourself on break Profile Switch t…" at bounding box center [536, 245] width 1073 height 490
click at [427, 190] on li "In Person" at bounding box center [438, 195] width 155 height 23
type input "********"
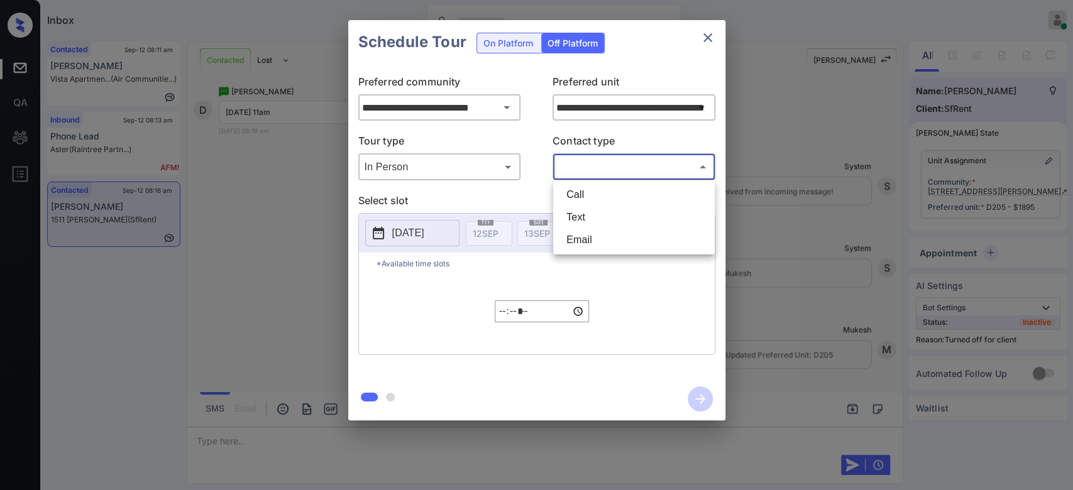
click at [598, 170] on body "Inbox Mukesh Online Set yourself offline Set yourself on break Profile Switch t…" at bounding box center [536, 245] width 1073 height 490
click at [585, 226] on li "Text" at bounding box center [633, 217] width 155 height 23
type input "****"
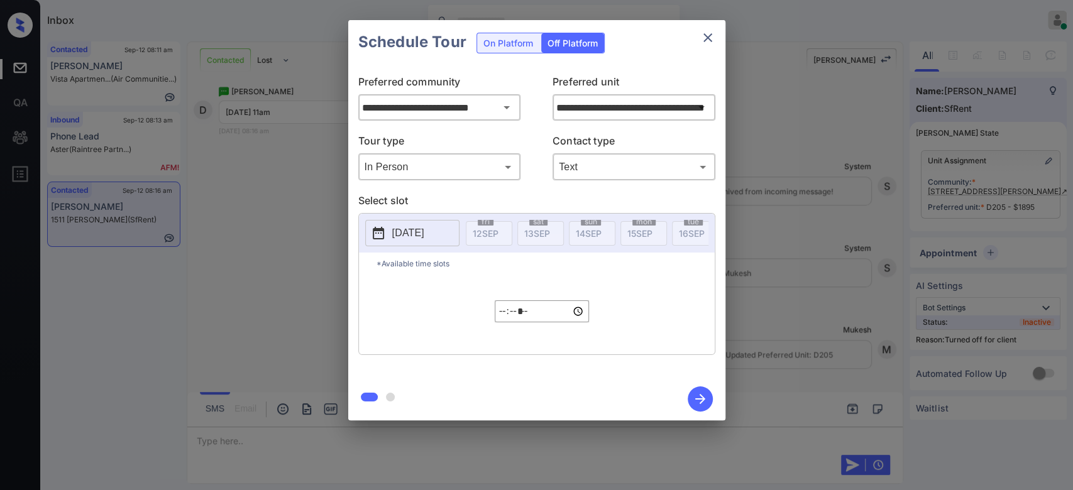
click at [424, 232] on p "[DATE]" at bounding box center [408, 233] width 32 height 15
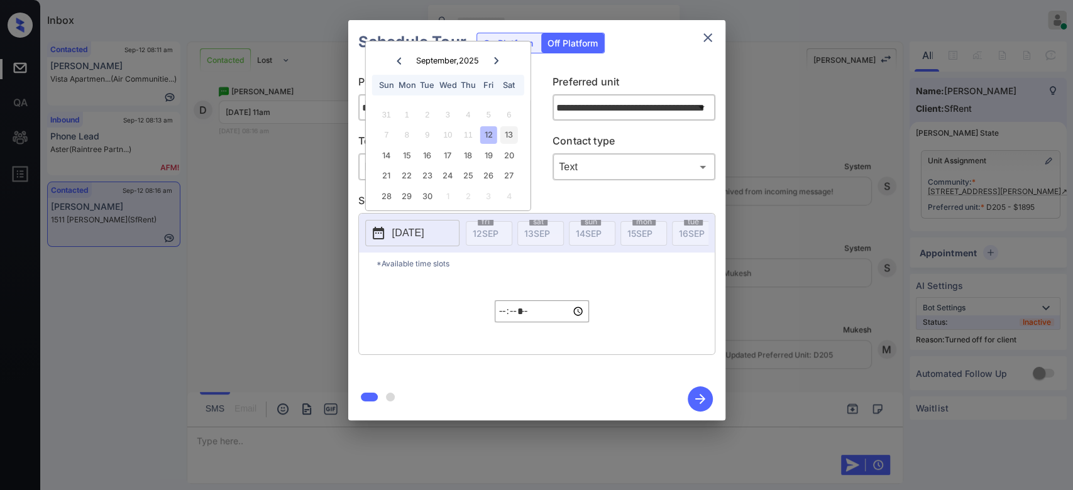
click at [512, 137] on div "13" at bounding box center [508, 134] width 17 height 17
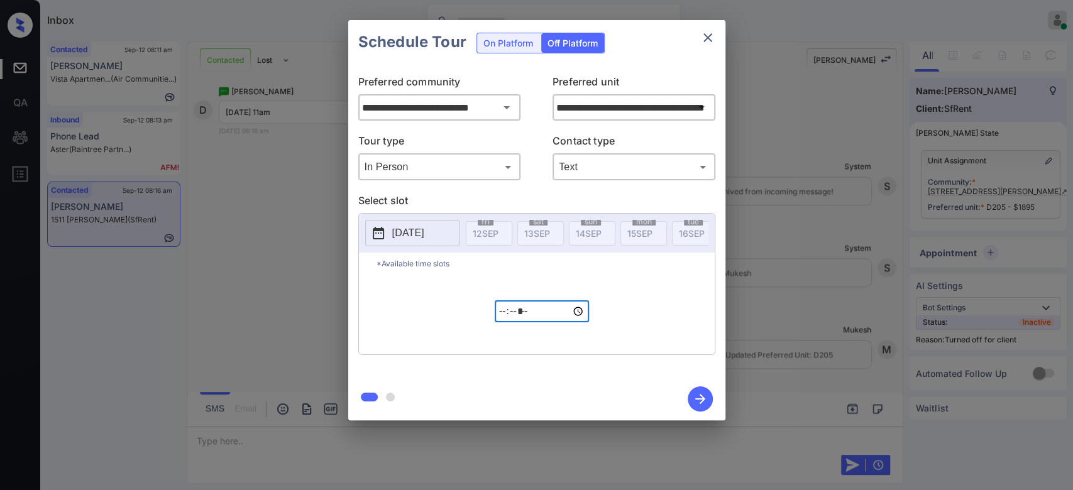
click at [498, 322] on input "*****" at bounding box center [542, 311] width 94 height 22
type input "*****"
click at [686, 390] on button "button" at bounding box center [700, 399] width 40 height 33
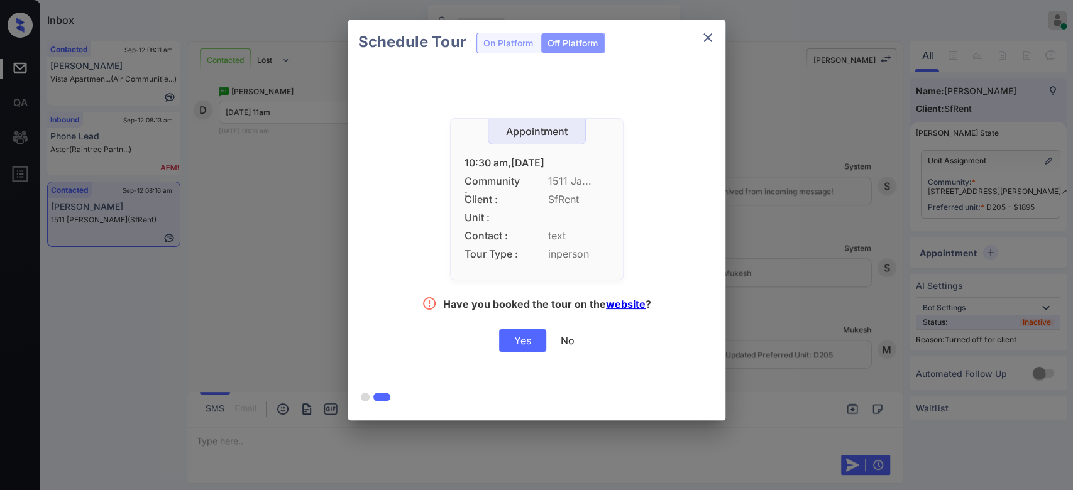
click at [515, 339] on div "Yes" at bounding box center [522, 340] width 47 height 23
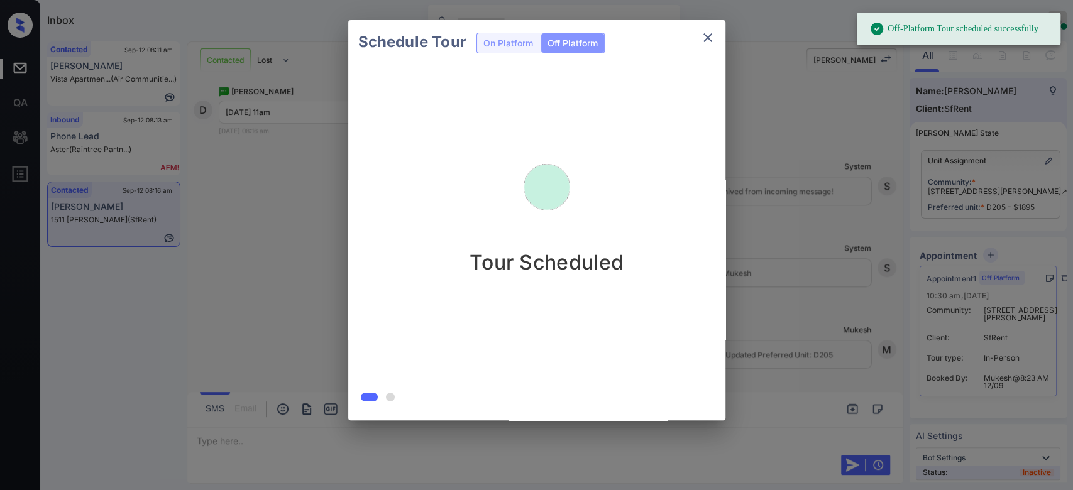
scroll to position [3995, 0]
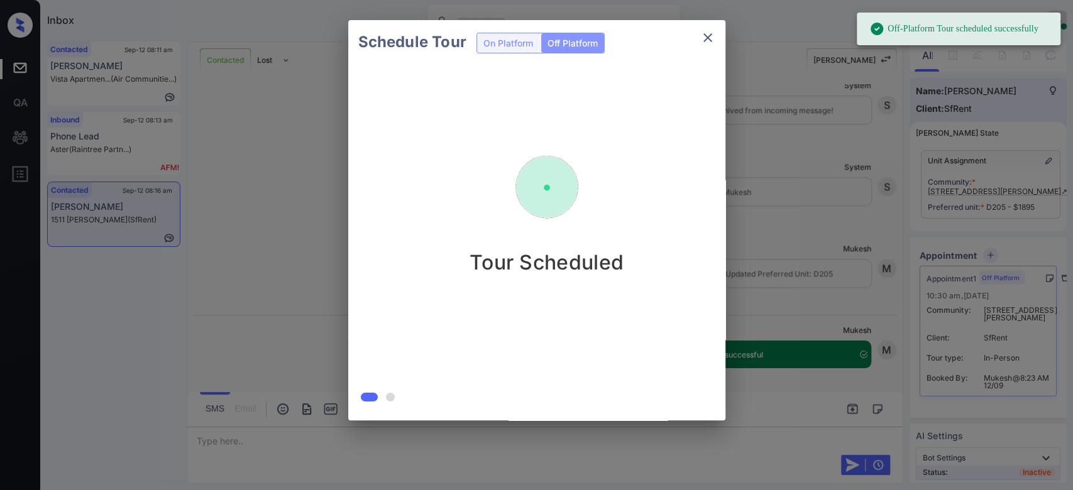
click at [771, 75] on div "Schedule Tour On Platform Off Platform Tour Scheduled" at bounding box center [536, 220] width 1073 height 441
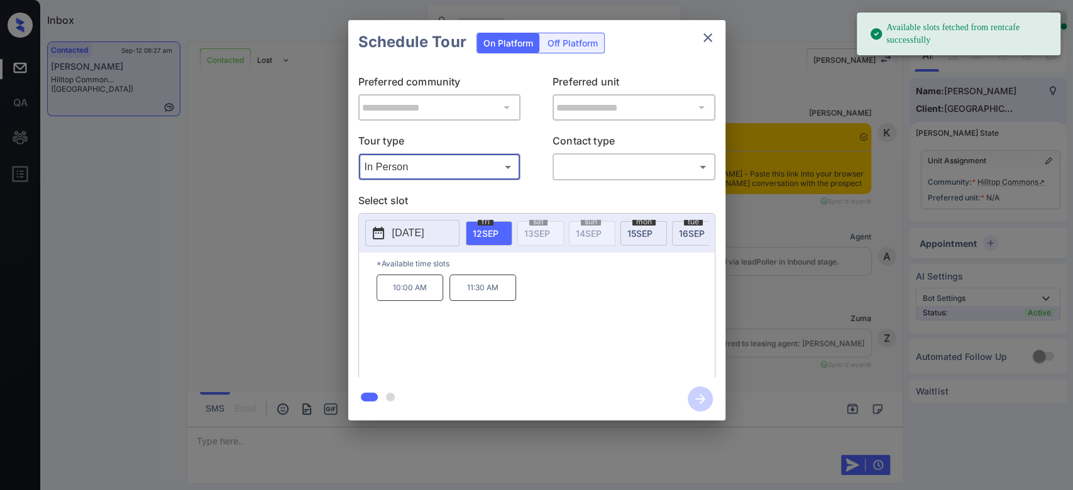
scroll to position [2292, 0]
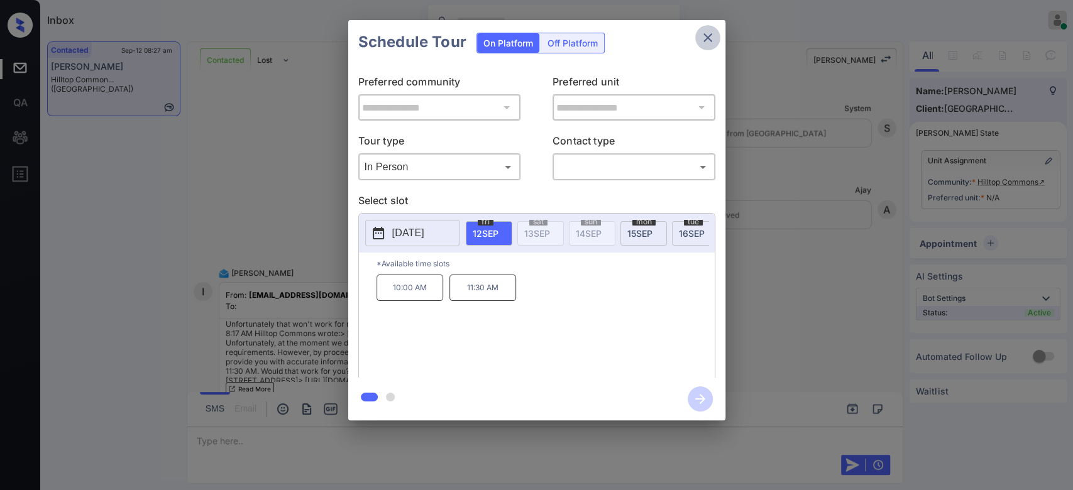
click at [708, 38] on icon "close" at bounding box center [707, 37] width 9 height 9
